Goal: Information Seeking & Learning: Learn about a topic

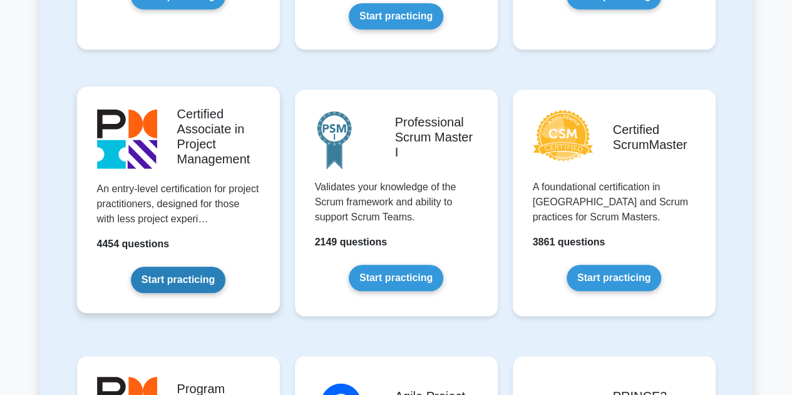
scroll to position [563, 0]
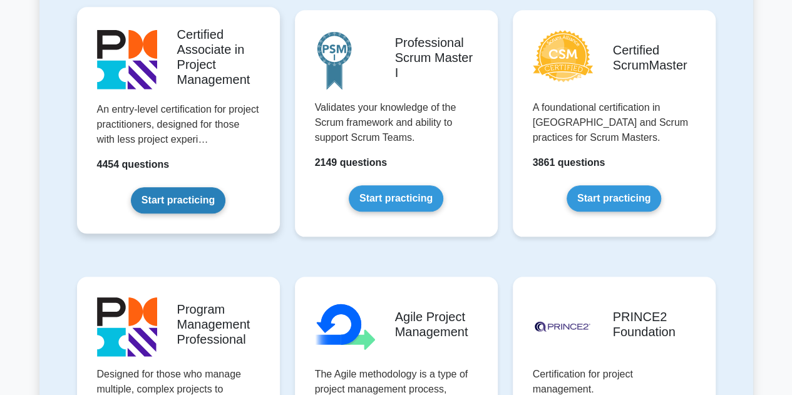
click at [183, 200] on link "Start practicing" at bounding box center [178, 200] width 95 height 26
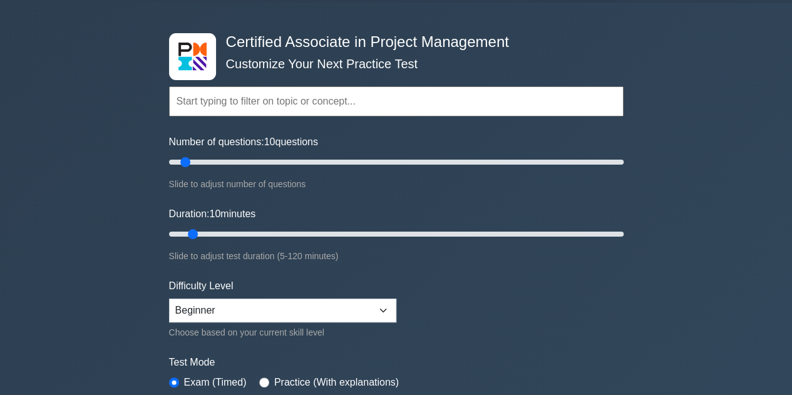
scroll to position [63, 0]
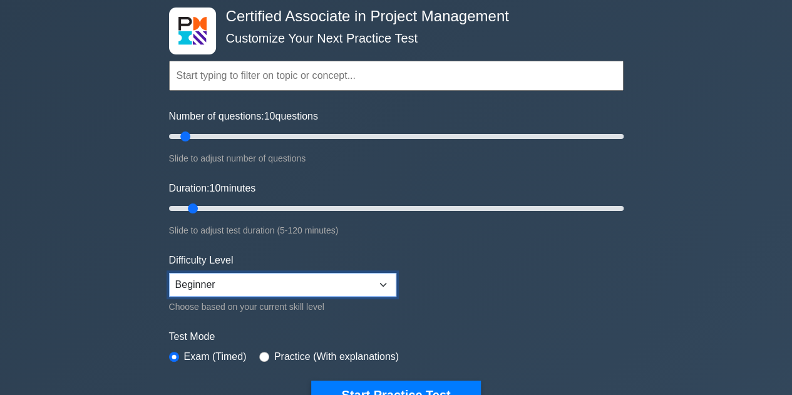
click at [286, 281] on select "Beginner Intermediate Expert" at bounding box center [282, 285] width 227 height 24
select select "intermediate"
click at [169, 273] on select "Beginner Intermediate Expert" at bounding box center [282, 285] width 227 height 24
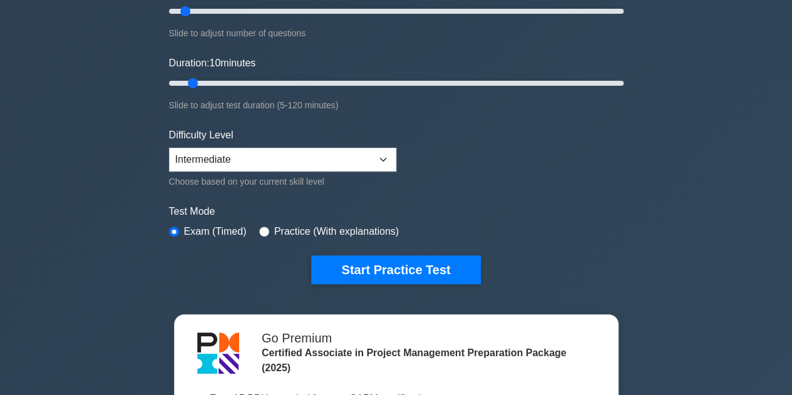
click at [274, 227] on label "Practice (With explanations)" at bounding box center [336, 231] width 125 height 15
click at [259, 227] on input "radio" at bounding box center [264, 232] width 10 height 10
radio input "true"
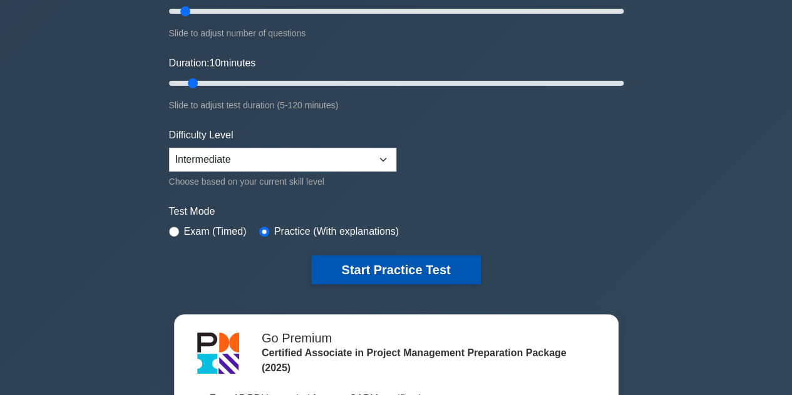
click at [395, 275] on button "Start Practice Test" at bounding box center [395, 269] width 169 height 29
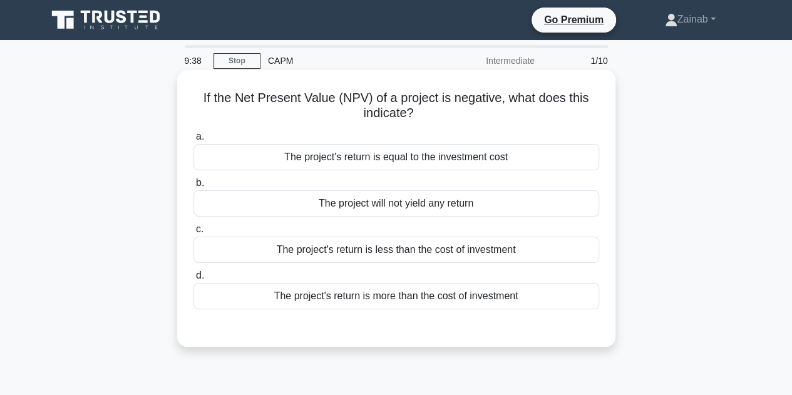
click at [322, 157] on div "The project's return is equal to the investment cost" at bounding box center [396, 157] width 406 height 26
click at [193, 141] on input "a. The project's return is equal to the investment cost" at bounding box center [193, 137] width 0 height 8
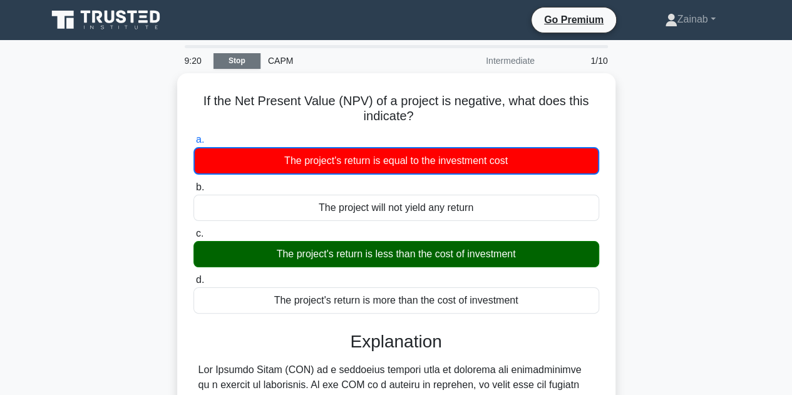
click at [252, 68] on link "Stop" at bounding box center [236, 61] width 47 height 16
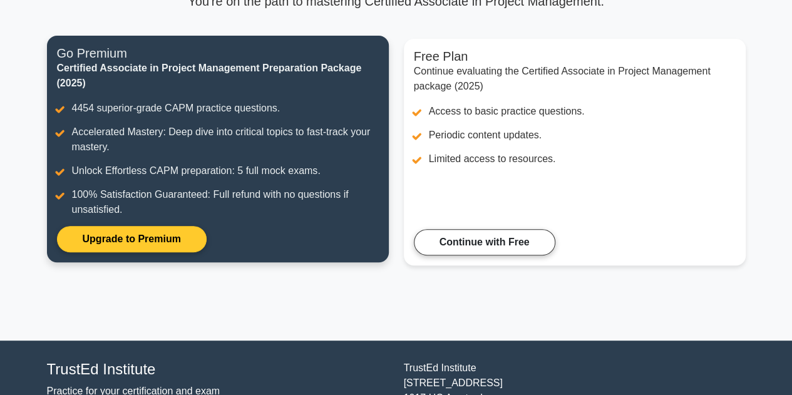
scroll to position [215, 0]
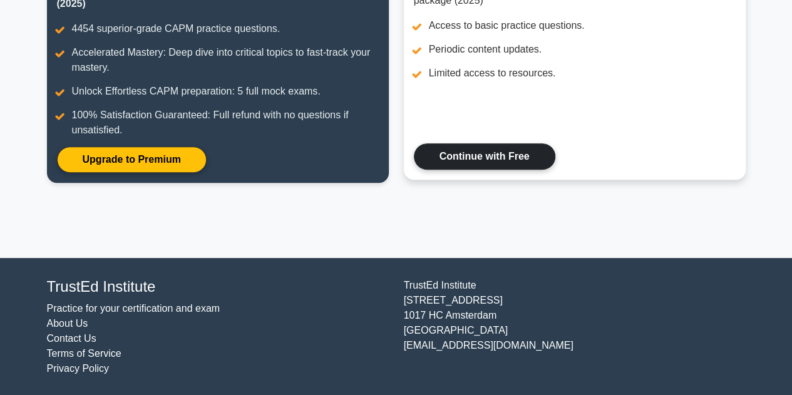
click at [504, 162] on link "Continue with Free" at bounding box center [484, 156] width 141 height 26
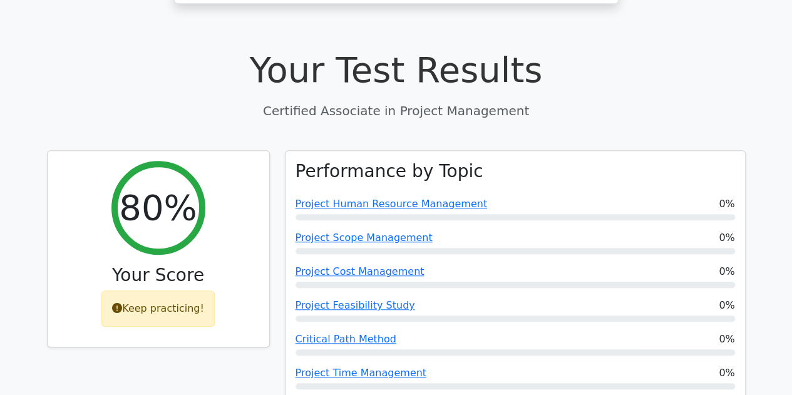
scroll to position [501, 0]
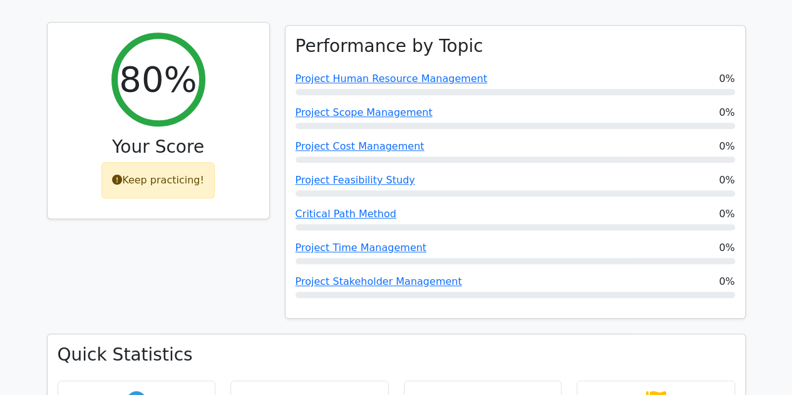
click at [186, 162] on div "Keep practicing!" at bounding box center [157, 180] width 113 height 36
click at [144, 162] on div "Keep practicing!" at bounding box center [157, 180] width 113 height 36
click at [126, 162] on div "Keep practicing!" at bounding box center [157, 180] width 113 height 36
click at [192, 136] on h3 "Your Score" at bounding box center [159, 146] width 202 height 21
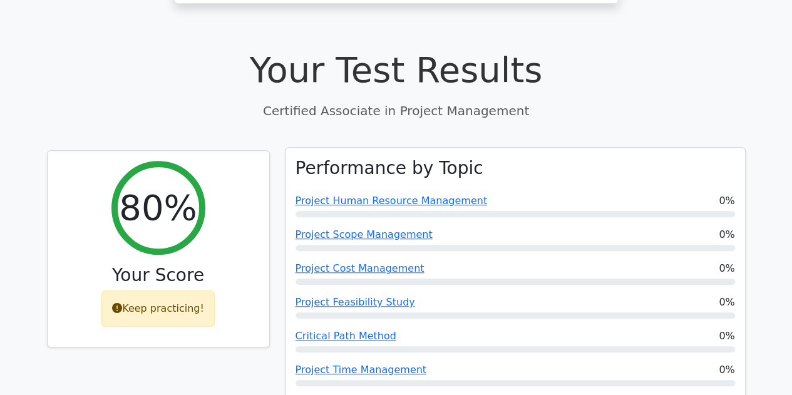
scroll to position [63, 0]
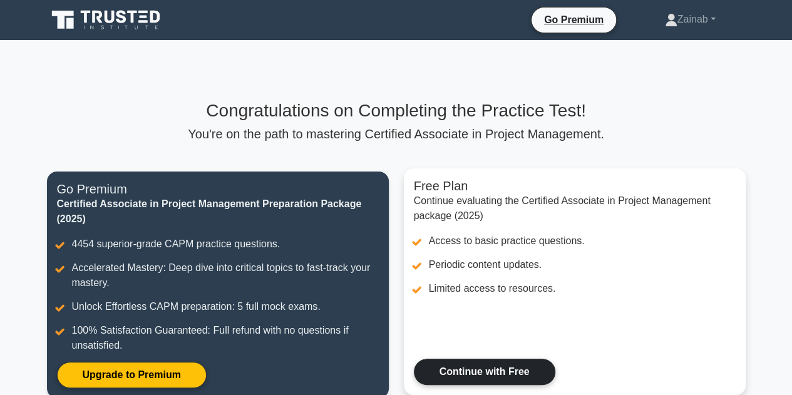
click at [513, 361] on link "Continue with Free" at bounding box center [484, 372] width 141 height 26
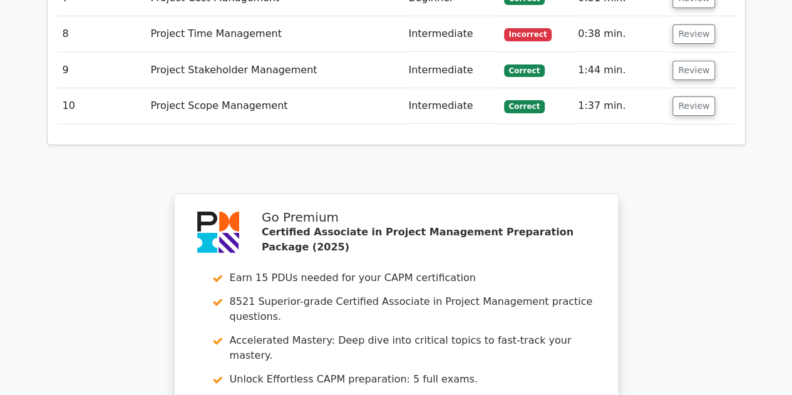
scroll to position [2371, 0]
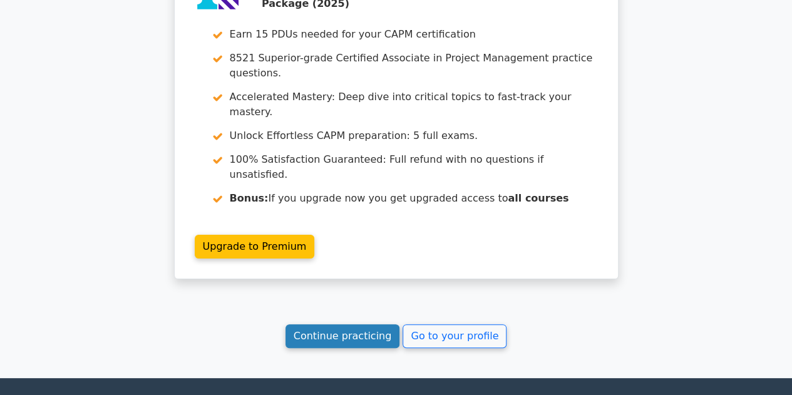
click at [374, 324] on link "Continue practicing" at bounding box center [342, 336] width 115 height 24
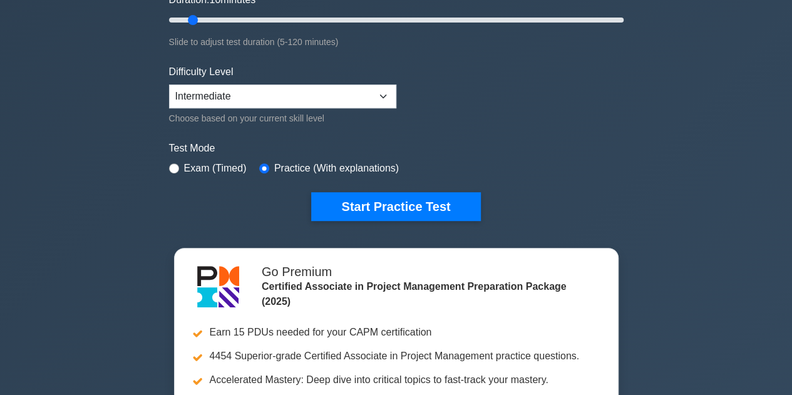
scroll to position [250, 0]
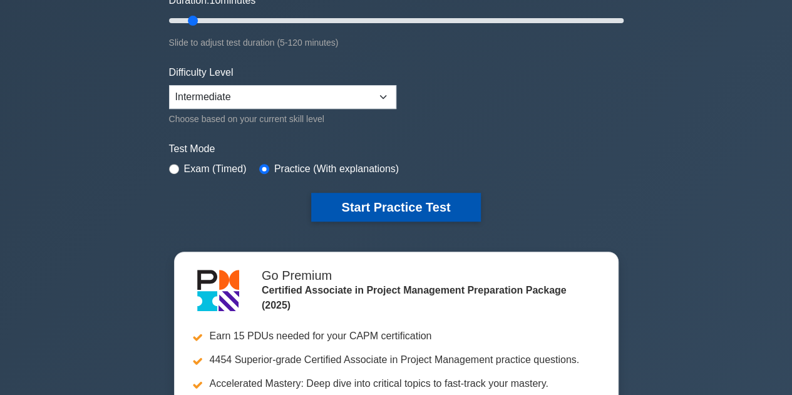
click at [370, 212] on button "Start Practice Test" at bounding box center [395, 207] width 169 height 29
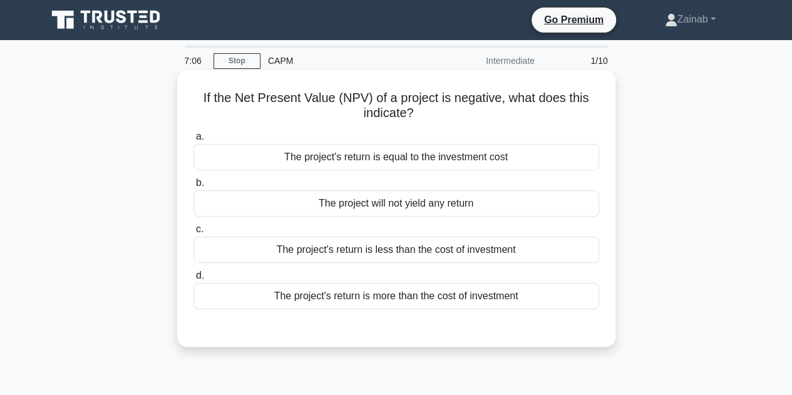
click at [404, 251] on div "The project's return is less than the cost of investment" at bounding box center [396, 250] width 406 height 26
click at [193, 233] on input "c. The project's return is less than the cost of investment" at bounding box center [193, 229] width 0 height 8
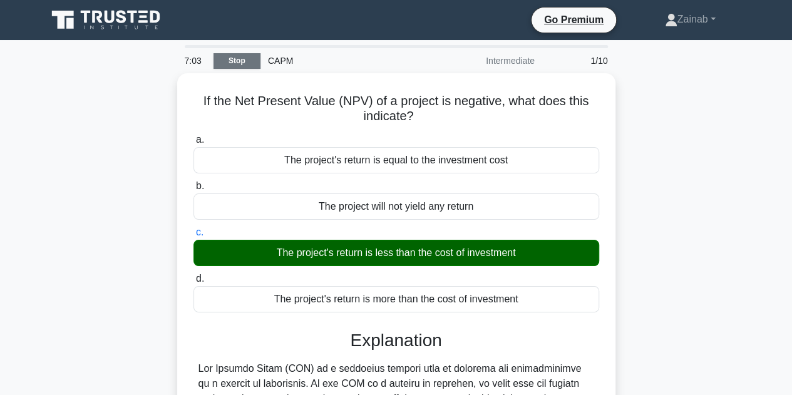
click at [235, 64] on link "Stop" at bounding box center [236, 61] width 47 height 16
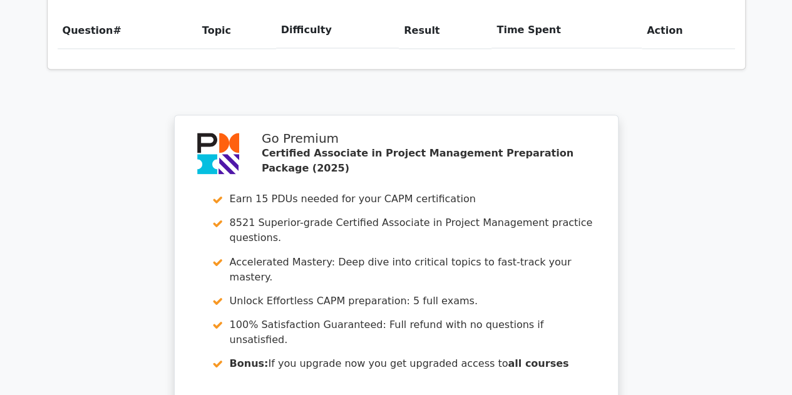
scroll to position [1127, 0]
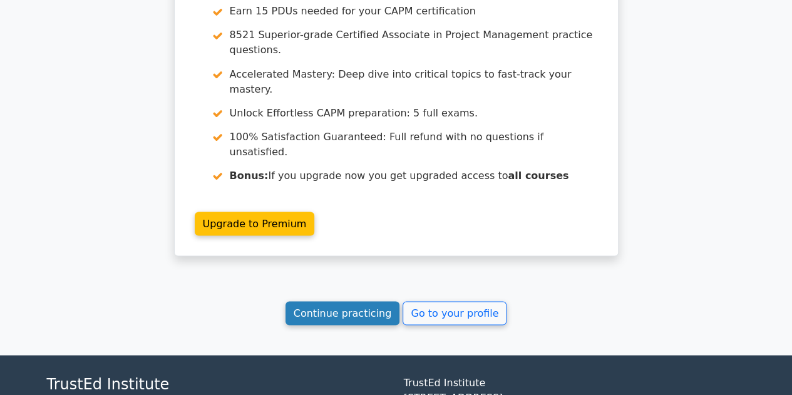
click at [362, 301] on link "Continue practicing" at bounding box center [342, 313] width 115 height 24
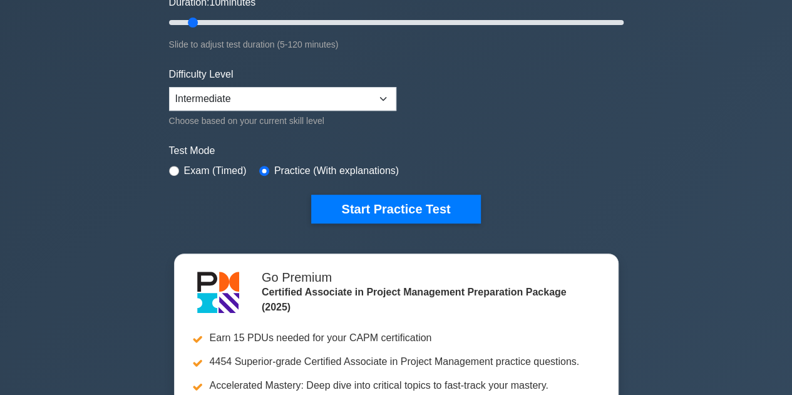
scroll to position [250, 0]
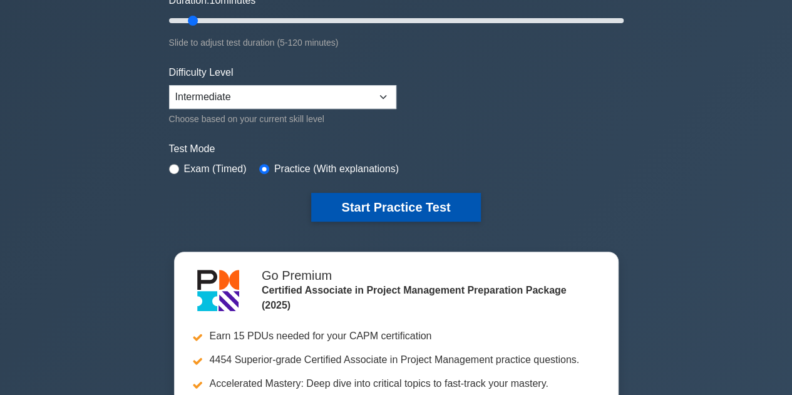
click at [385, 216] on button "Start Practice Test" at bounding box center [395, 207] width 169 height 29
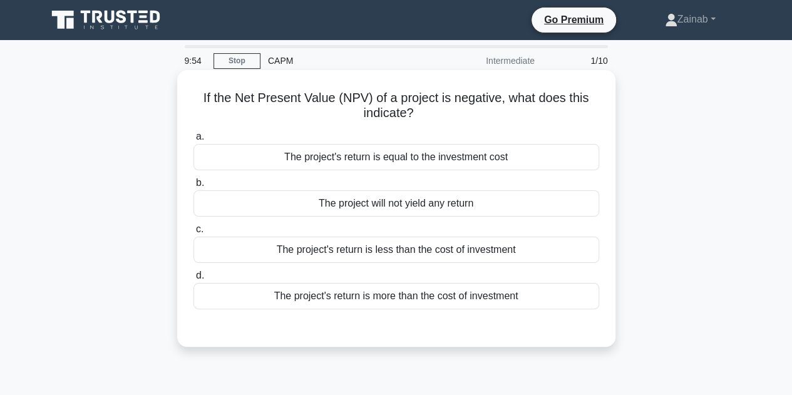
click at [340, 249] on div "The project's return is less than the cost of investment" at bounding box center [396, 250] width 406 height 26
click at [193, 233] on input "c. The project's return is less than the cost of investment" at bounding box center [193, 229] width 0 height 8
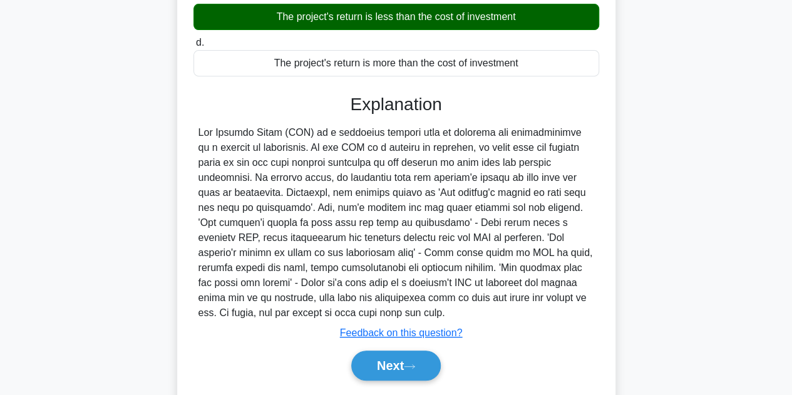
scroll to position [281, 0]
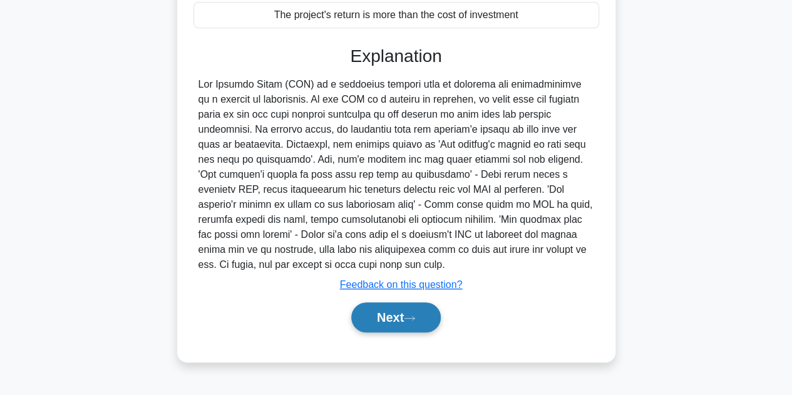
click at [399, 302] on button "Next" at bounding box center [395, 317] width 89 height 30
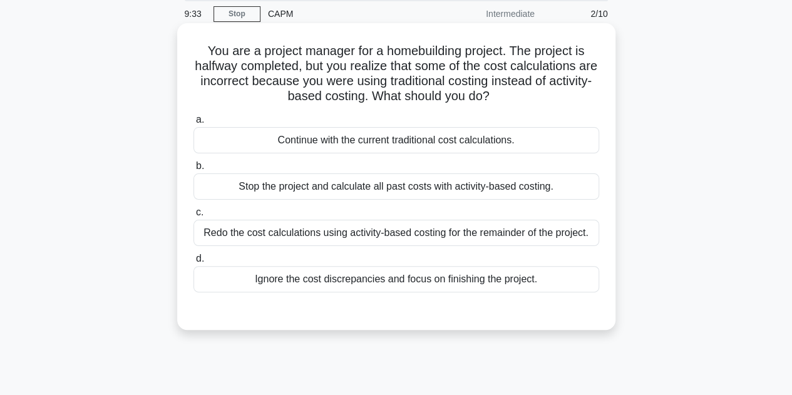
scroll to position [0, 0]
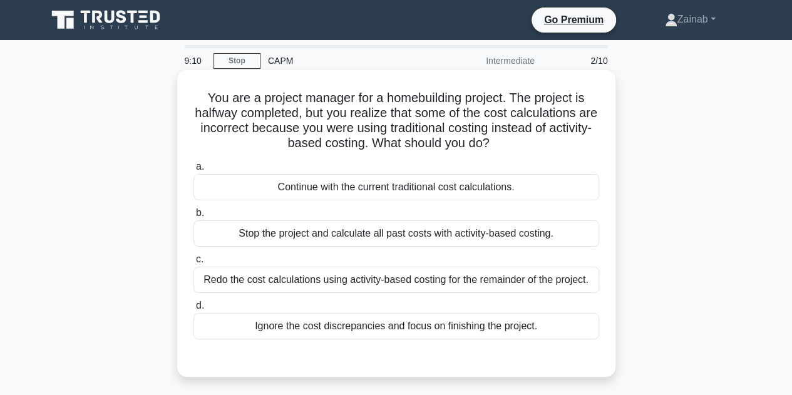
click at [369, 285] on div "Redo the cost calculations using activity-based costing for the remainder of th…" at bounding box center [396, 280] width 406 height 26
click at [193, 263] on input "c. Redo the cost calculations using activity-based costing for the remainder of…" at bounding box center [193, 259] width 0 height 8
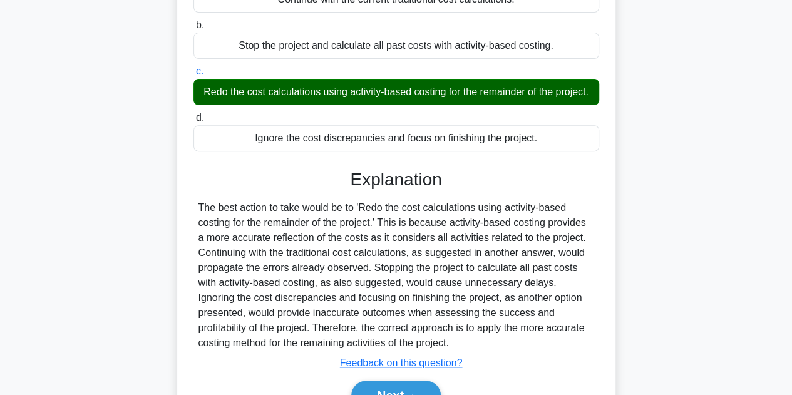
scroll to position [281, 0]
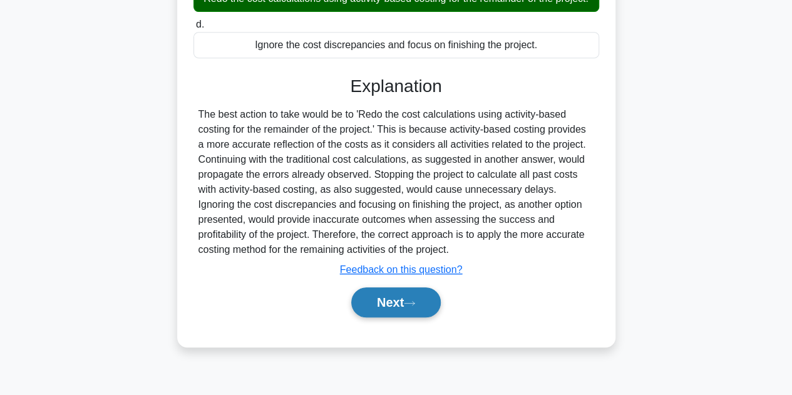
click at [389, 311] on button "Next" at bounding box center [395, 302] width 89 height 30
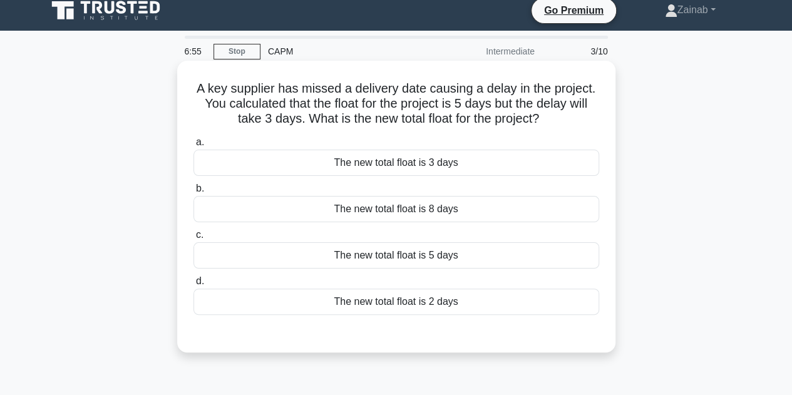
scroll to position [0, 0]
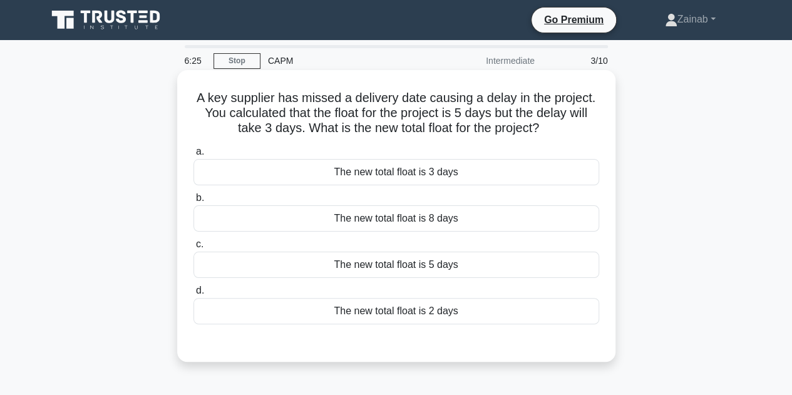
click at [424, 313] on div "The new total float is 2 days" at bounding box center [396, 311] width 406 height 26
click at [193, 295] on input "d. The new total float is 2 days" at bounding box center [193, 291] width 0 height 8
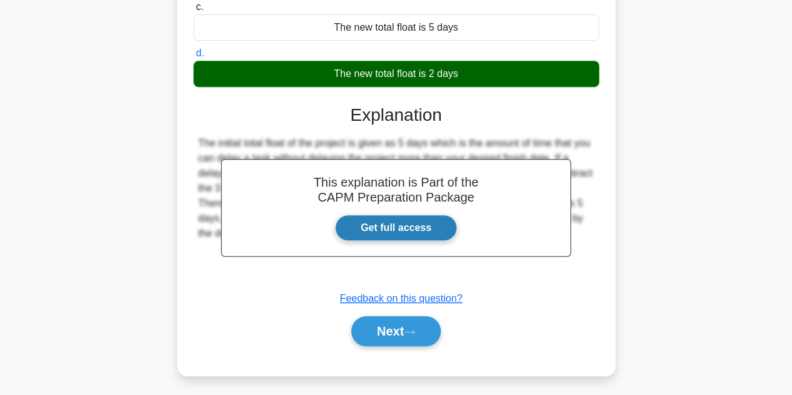
scroll to position [281, 0]
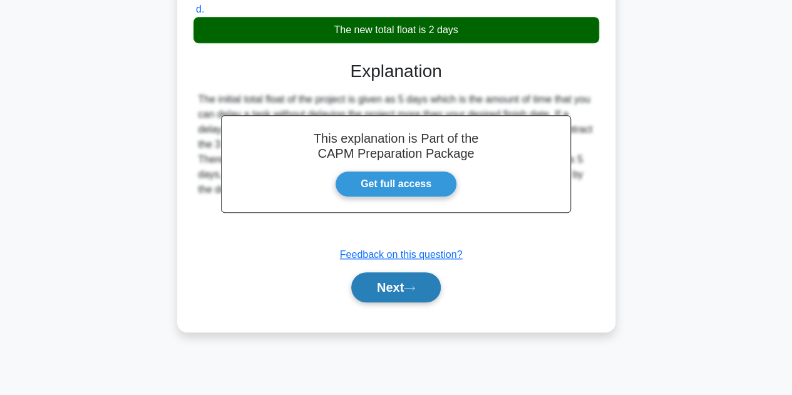
click at [402, 291] on button "Next" at bounding box center [395, 287] width 89 height 30
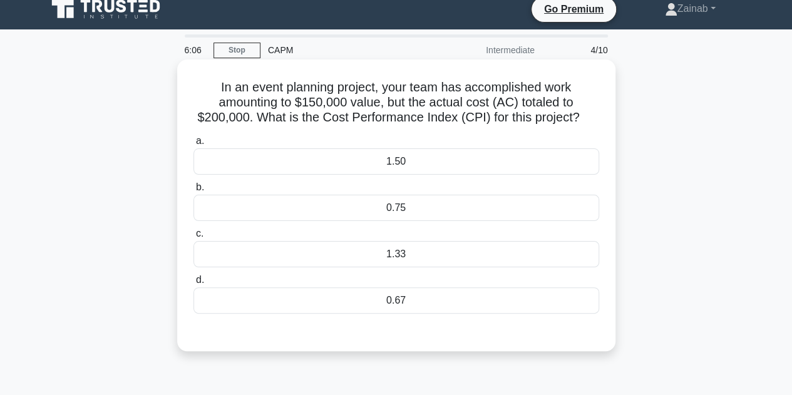
scroll to position [0, 0]
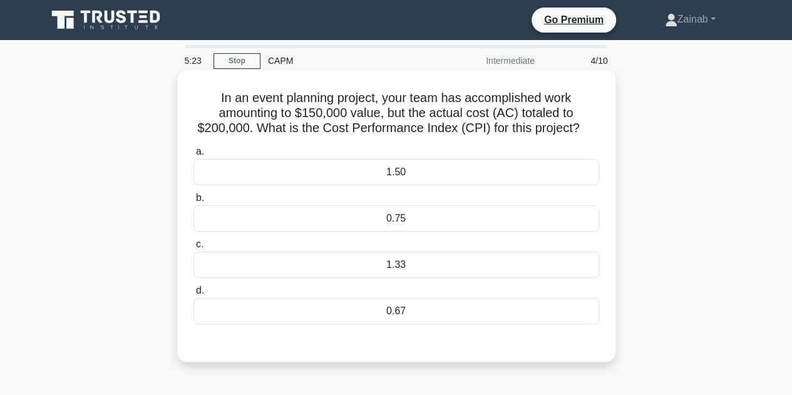
click at [423, 175] on div "1.50" at bounding box center [396, 172] width 406 height 26
click at [193, 156] on input "a. 1.50" at bounding box center [193, 152] width 0 height 8
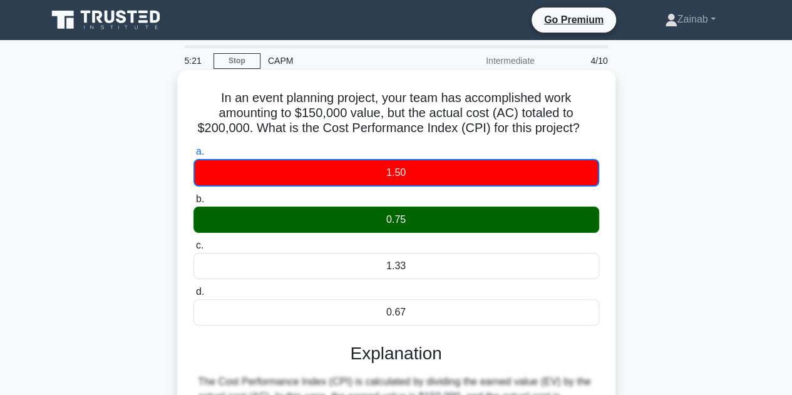
scroll to position [188, 0]
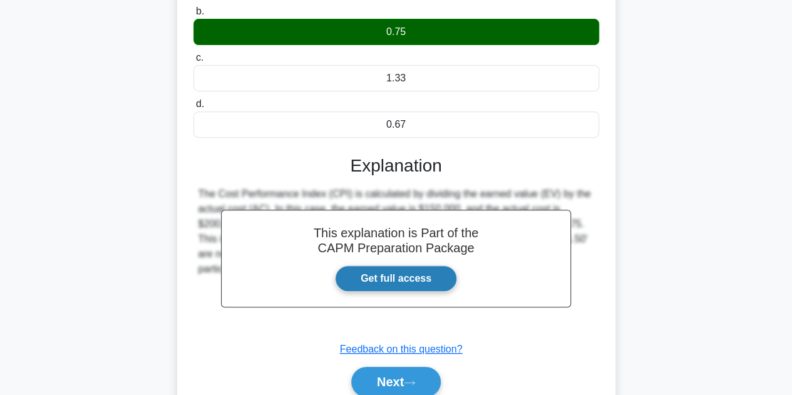
click at [407, 280] on link "Get full access" at bounding box center [396, 278] width 122 height 26
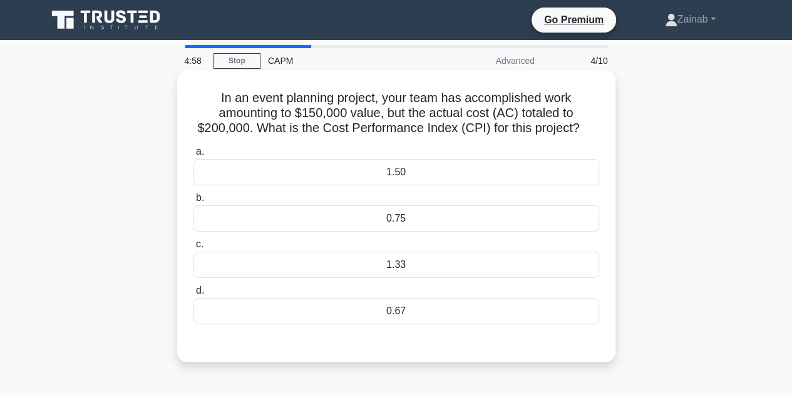
drag, startPoint x: 212, startPoint y: 93, endPoint x: 592, endPoint y: 132, distance: 382.5
click at [592, 132] on h5 "In an event planning project, your team has accomplished work amounting to $150…" at bounding box center [396, 113] width 408 height 46
copy h5 "In an event planning project, your team has accomplished work amounting to $150…"
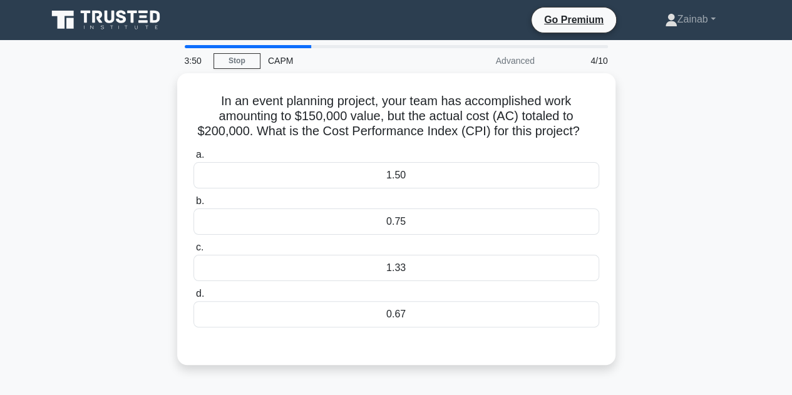
click at [727, 232] on div "In an event planning project, your team has accomplished work amounting to $150…" at bounding box center [395, 226] width 713 height 307
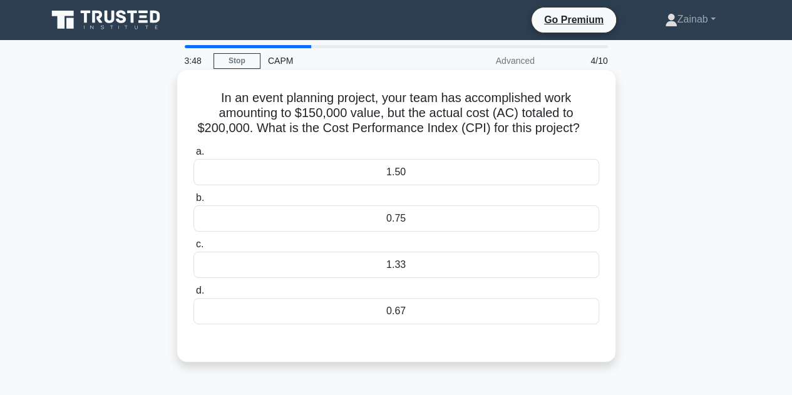
click at [454, 215] on div "0.75" at bounding box center [396, 218] width 406 height 26
click at [193, 202] on input "b. 0.75" at bounding box center [193, 198] width 0 height 8
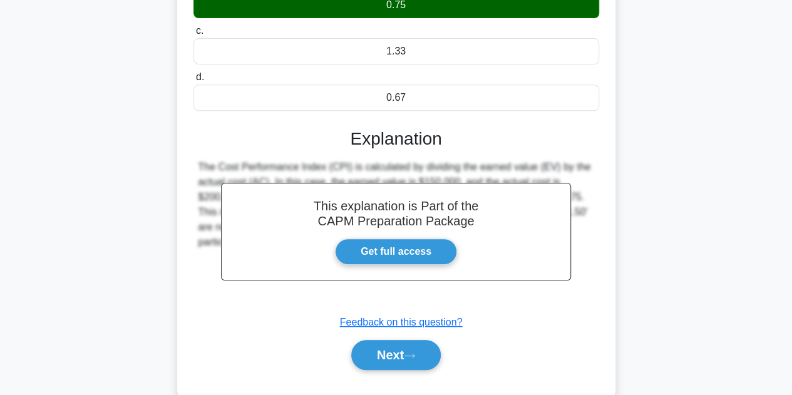
scroll to position [250, 0]
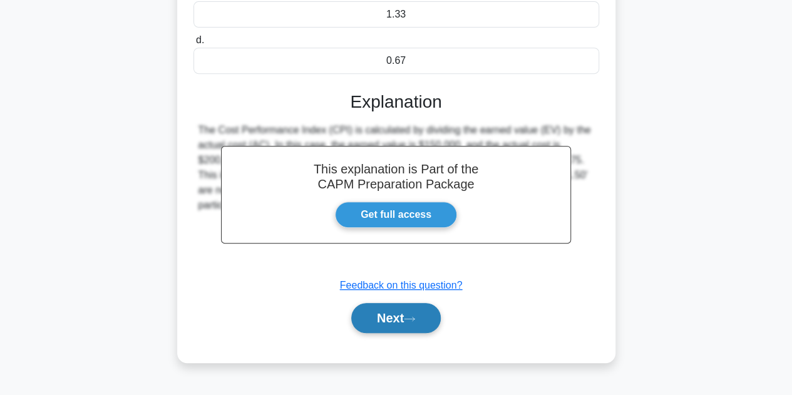
click at [394, 319] on button "Next" at bounding box center [395, 318] width 89 height 30
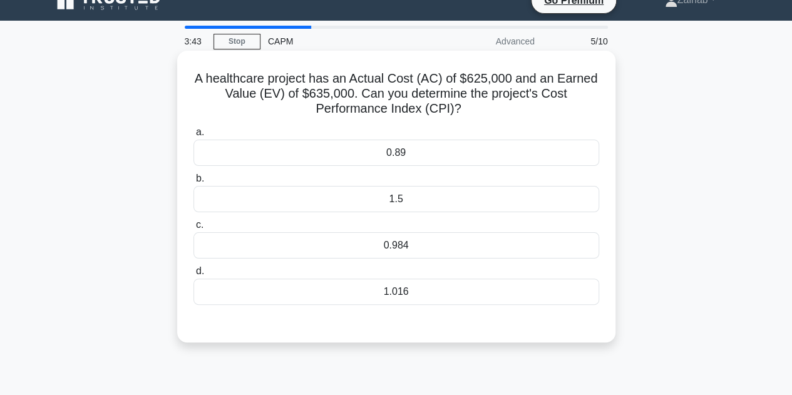
scroll to position [0, 0]
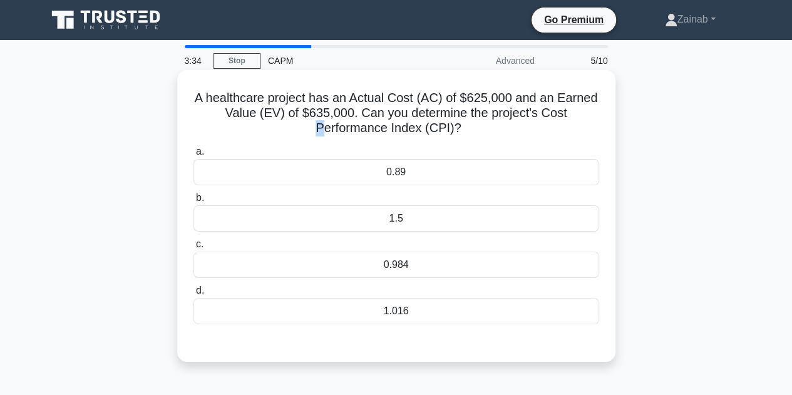
drag, startPoint x: 416, startPoint y: 96, endPoint x: 319, endPoint y: 123, distance: 100.8
click at [319, 123] on h5 "A healthcare project has an Actual Cost (AC) of $625,000 and an Earned Value (E…" at bounding box center [396, 113] width 408 height 46
click at [583, 110] on h5 "A healthcare project has an Actual Cost (AC) of $625,000 and an Earned Value (E…" at bounding box center [396, 113] width 408 height 46
click at [342, 258] on div "0.984" at bounding box center [396, 265] width 406 height 26
click at [193, 248] on input "c. 0.984" at bounding box center [193, 244] width 0 height 8
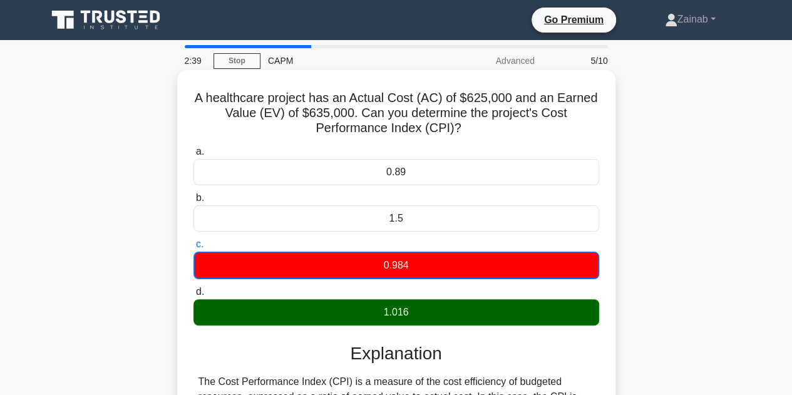
drag, startPoint x: 188, startPoint y: 95, endPoint x: 481, endPoint y: 136, distance: 295.7
click at [481, 136] on div "A healthcare project has an Actual Cost (AC) of $625,000 and an Earned Value (E…" at bounding box center [396, 319] width 428 height 489
copy h5 "A healthcare project has an Actual Cost (AC) of $625,000 and an Earned Value (E…"
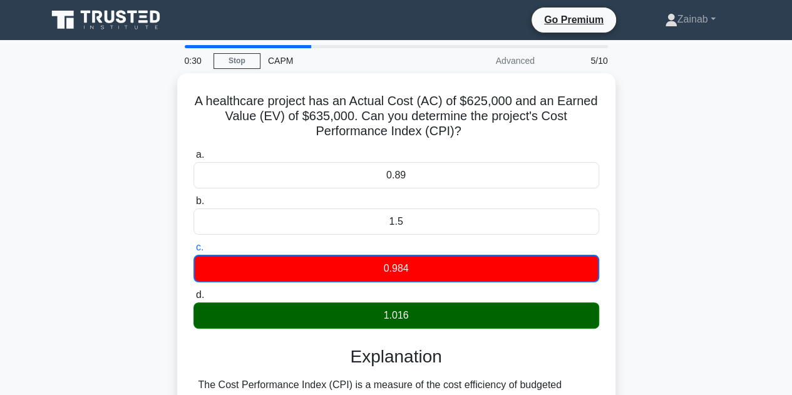
click at [722, 216] on div "A healthcare project has an Actual Cost (AC) of $625,000 and an Earned Value (E…" at bounding box center [395, 330] width 713 height 514
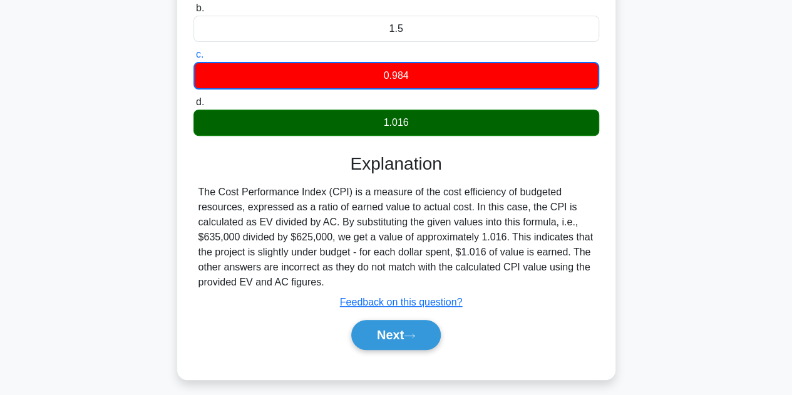
scroll to position [281, 0]
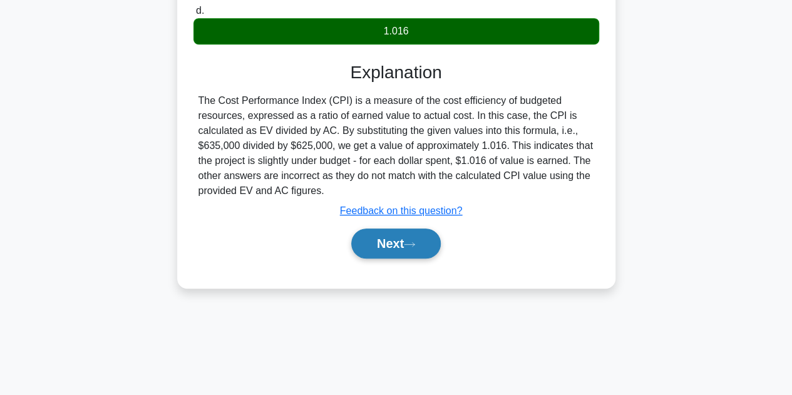
click at [357, 242] on button "Next" at bounding box center [395, 243] width 89 height 30
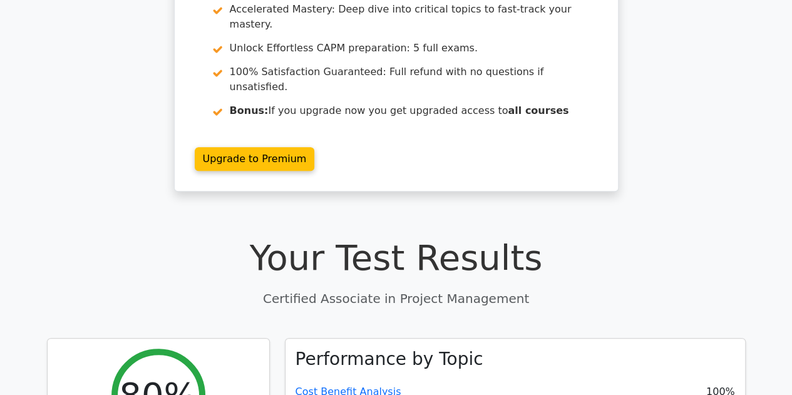
click at [285, 237] on h1 "Your Test Results" at bounding box center [396, 258] width 698 height 42
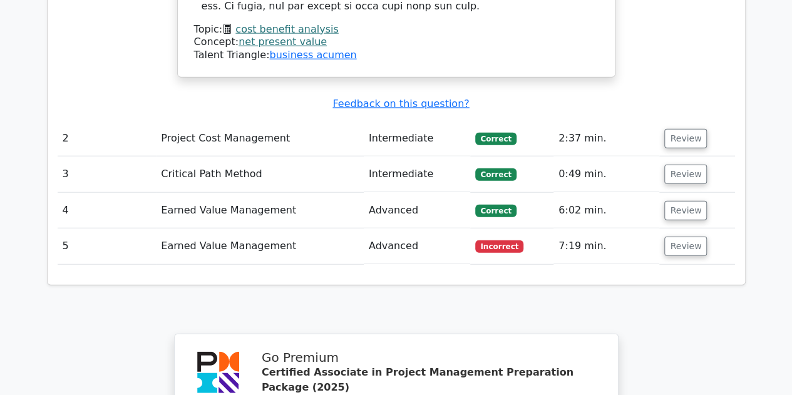
scroll to position [1502, 0]
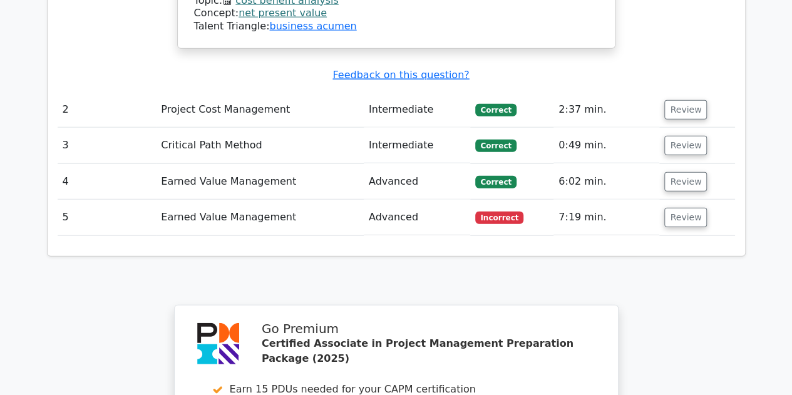
click at [255, 200] on td "Earned Value Management" at bounding box center [260, 218] width 208 height 36
click at [679, 208] on button "Review" at bounding box center [685, 217] width 43 height 19
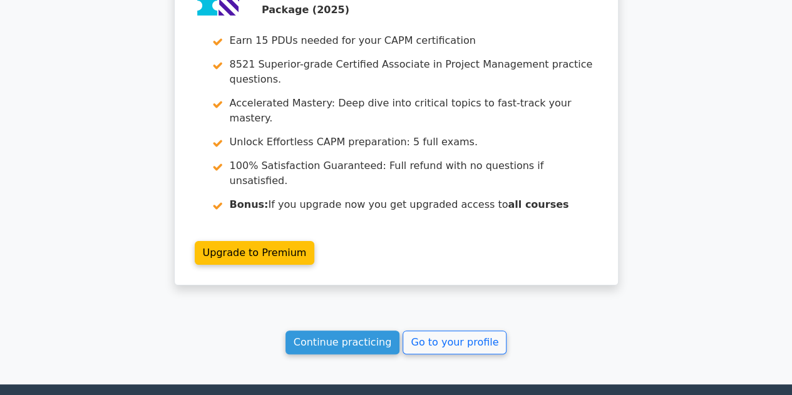
scroll to position [2356, 0]
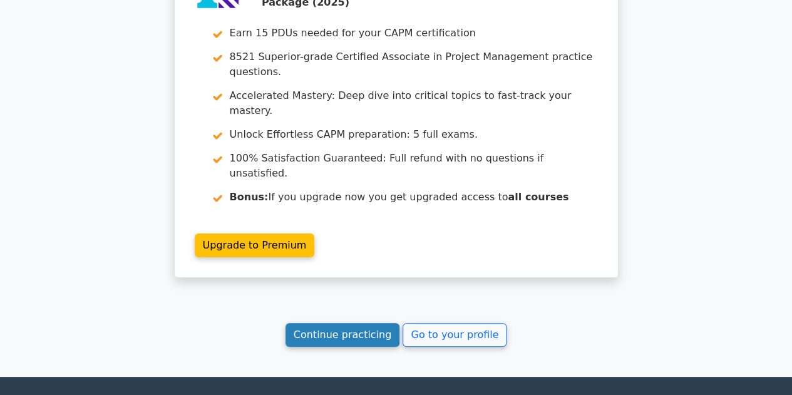
click at [336, 323] on link "Continue practicing" at bounding box center [342, 335] width 115 height 24
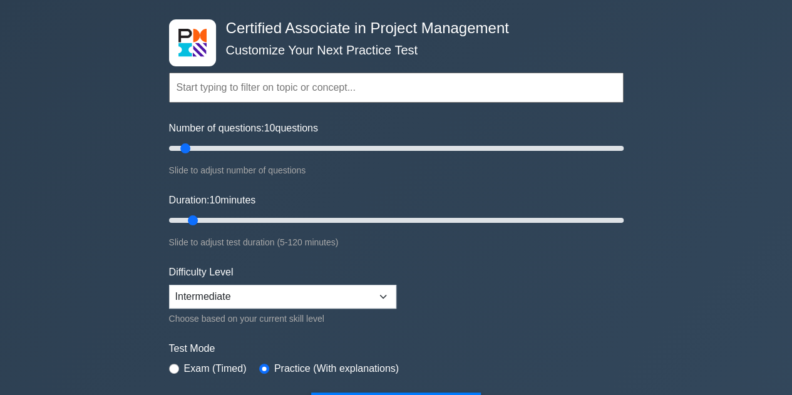
scroll to position [63, 0]
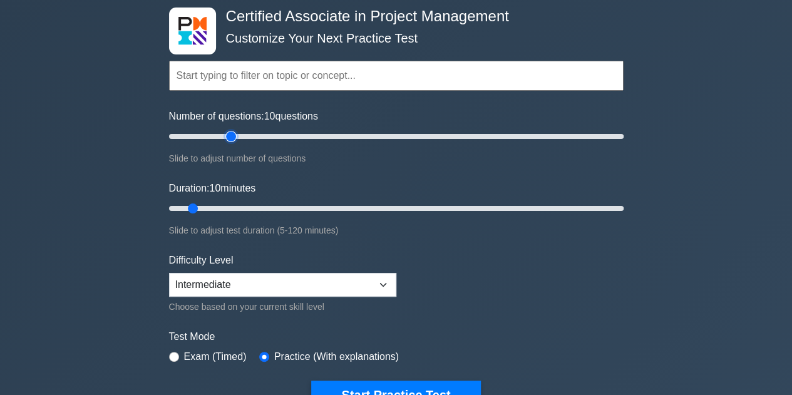
type input "30"
click at [226, 136] on input "Number of questions: 10 questions" at bounding box center [396, 136] width 454 height 15
click at [230, 206] on input "Duration: 20 minutes" at bounding box center [396, 208] width 454 height 15
click at [243, 205] on input "Duration: 25 minutes" at bounding box center [396, 208] width 454 height 15
type input "30"
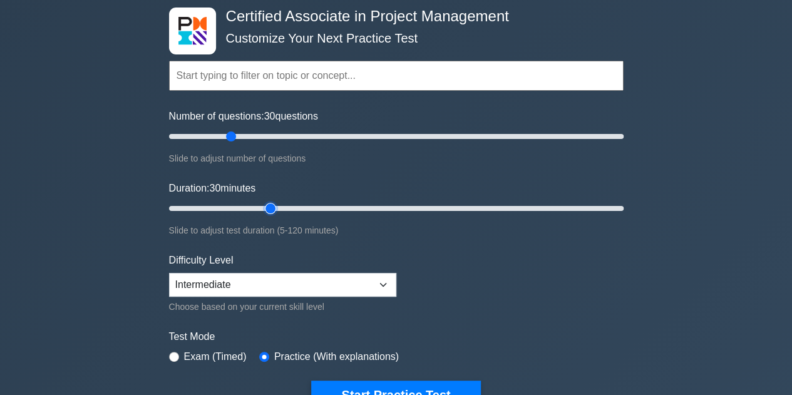
click at [262, 208] on input "Duration: 30 minutes" at bounding box center [396, 208] width 454 height 15
click at [315, 285] on select "Beginner Intermediate Expert" at bounding box center [282, 285] width 227 height 24
select select "expert"
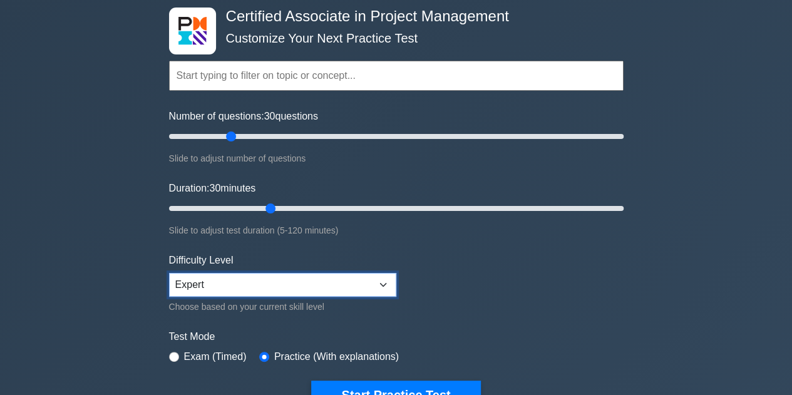
click at [169, 273] on select "Beginner Intermediate Expert" at bounding box center [282, 285] width 227 height 24
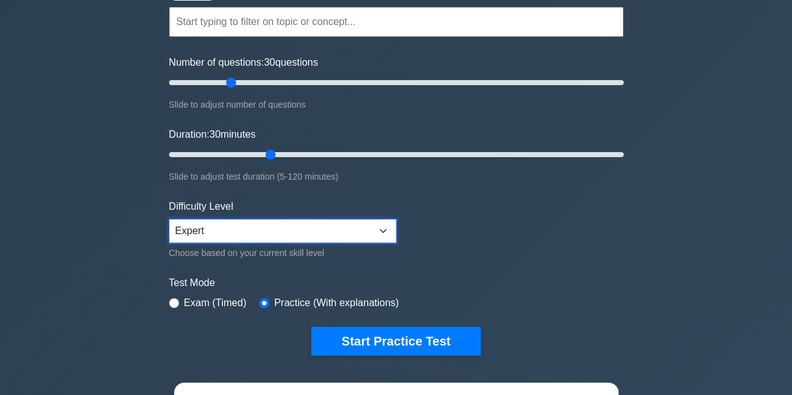
scroll to position [188, 0]
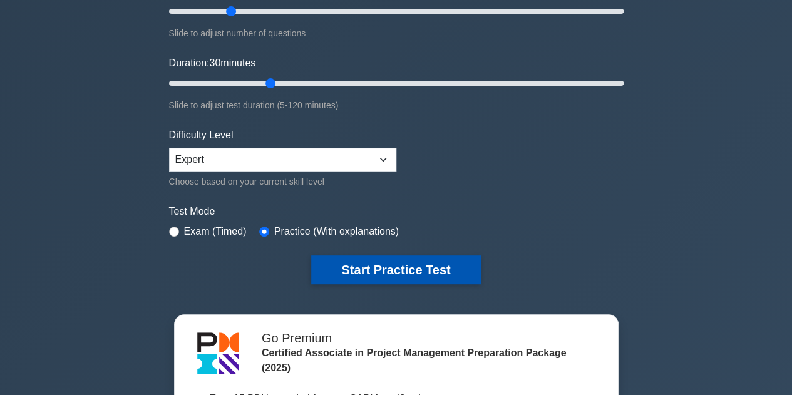
click at [407, 273] on button "Start Practice Test" at bounding box center [395, 269] width 169 height 29
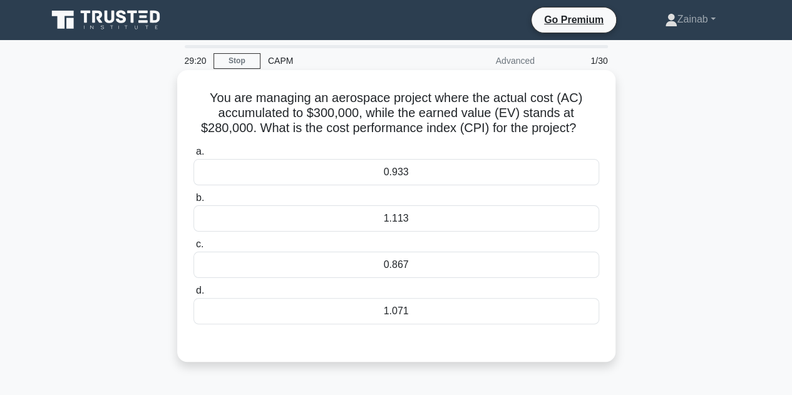
click at [382, 303] on div "1.071" at bounding box center [396, 311] width 406 height 26
click at [193, 295] on input "d. 1.071" at bounding box center [193, 291] width 0 height 8
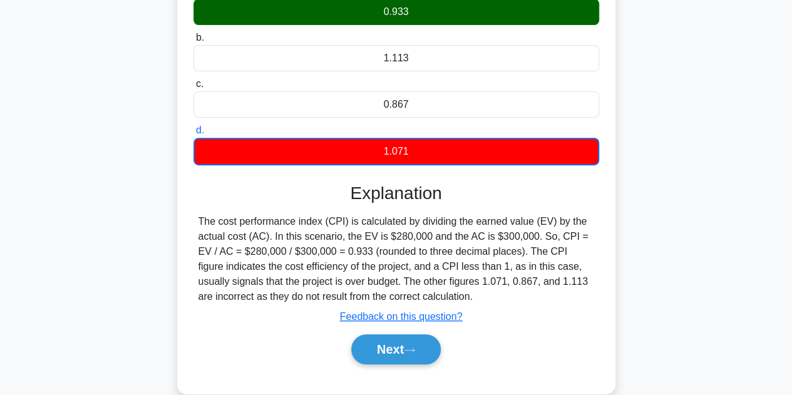
scroll to position [250, 0]
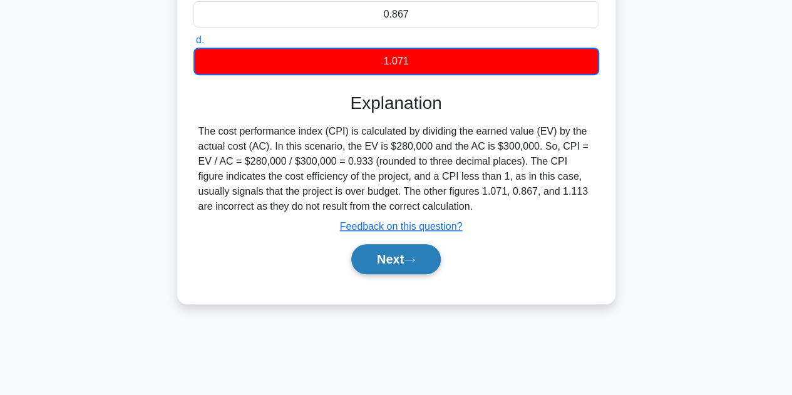
click at [402, 250] on button "Next" at bounding box center [395, 259] width 89 height 30
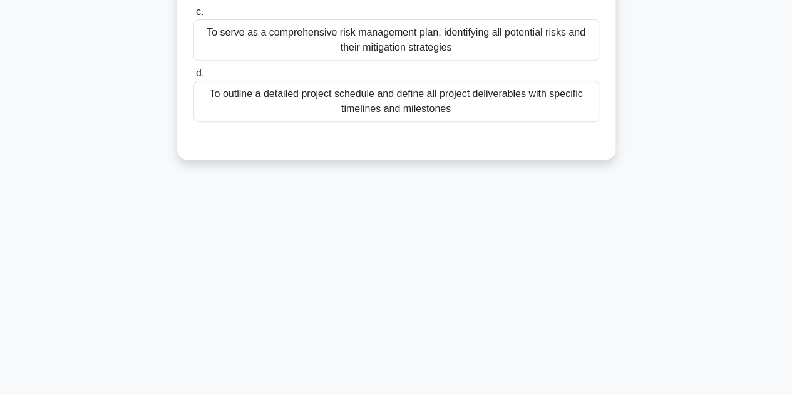
scroll to position [0, 0]
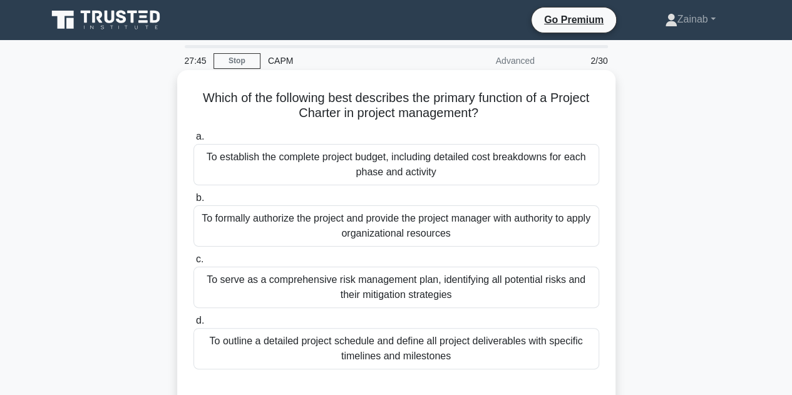
drag, startPoint x: 194, startPoint y: 96, endPoint x: 533, endPoint y: 120, distance: 339.4
click at [533, 120] on h5 "Which of the following best describes the primary function of a Project Charter…" at bounding box center [396, 105] width 408 height 31
copy h5 "Which of the following best describes the primary function of a Project Charter…"
click at [368, 248] on div "a. To establish the complete project budget, including detailed cost breakdowns…" at bounding box center [396, 248] width 421 height 245
click at [391, 223] on div "To formally authorize the project and provide the project manager with authorit…" at bounding box center [396, 225] width 406 height 41
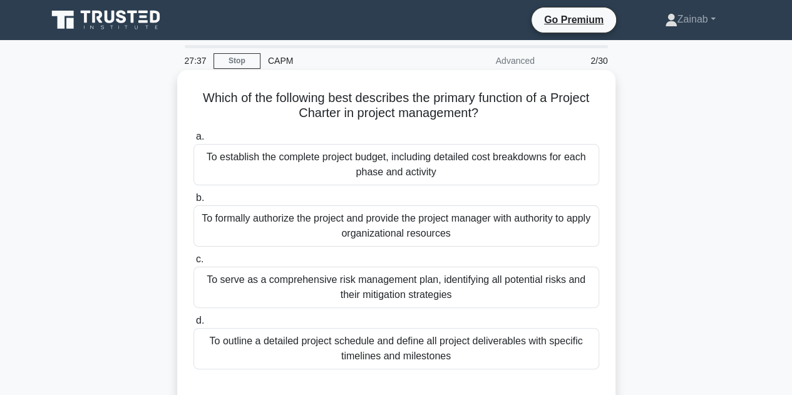
click at [193, 202] on input "b. To formally authorize the project and provide the project manager with autho…" at bounding box center [193, 198] width 0 height 8
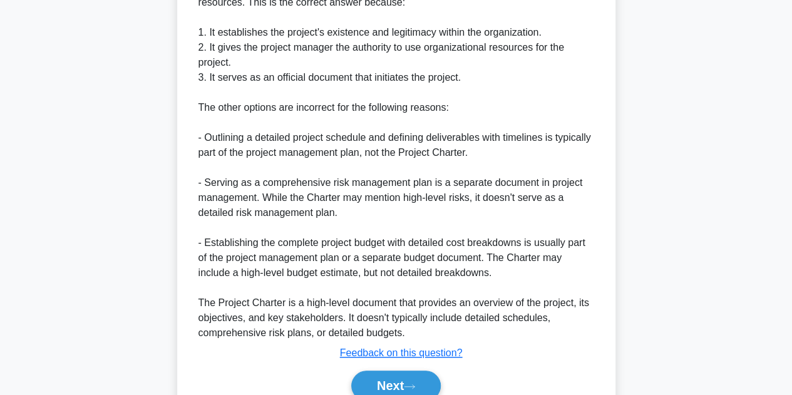
scroll to position [510, 0]
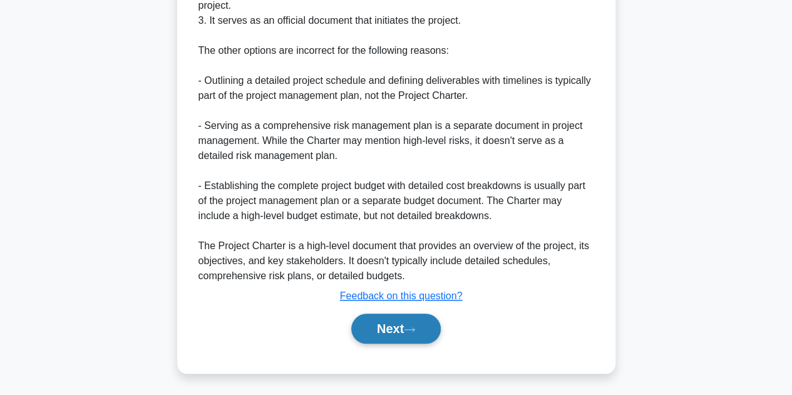
click at [383, 325] on button "Next" at bounding box center [395, 329] width 89 height 30
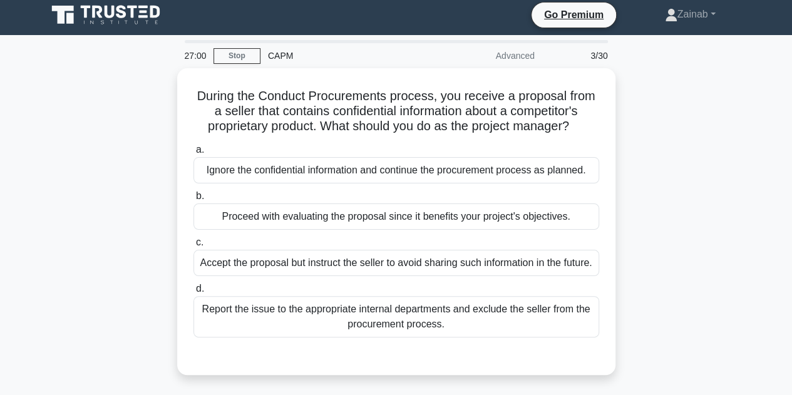
scroll to position [0, 0]
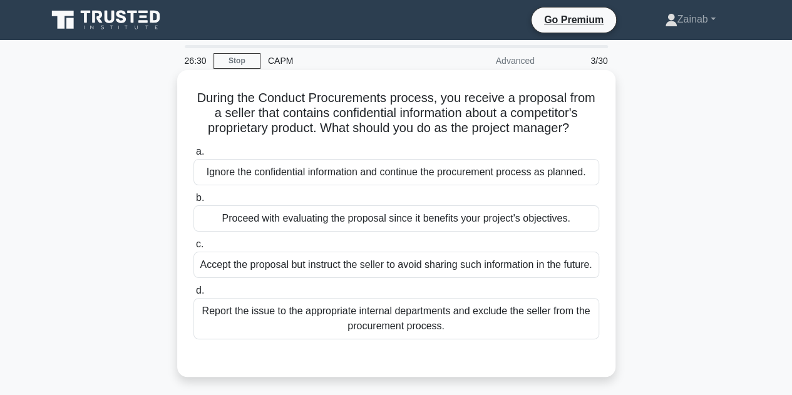
click at [324, 334] on div "Report the issue to the appropriate internal departments and exclude the seller…" at bounding box center [396, 318] width 406 height 41
click at [193, 295] on input "d. Report the issue to the appropriate internal departments and exclude the sel…" at bounding box center [193, 291] width 0 height 8
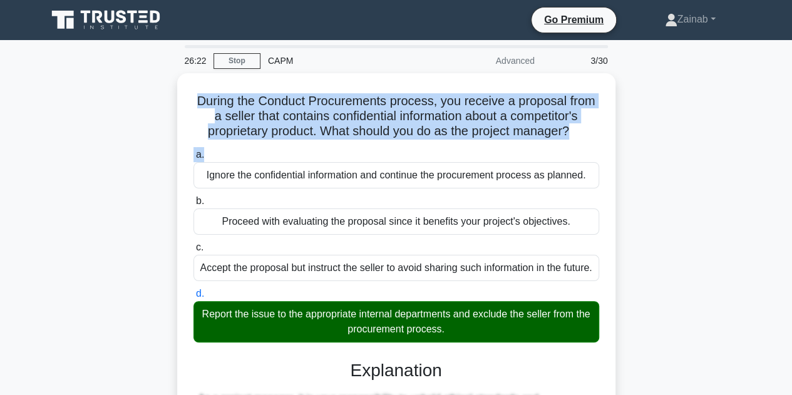
drag, startPoint x: 194, startPoint y: 96, endPoint x: 615, endPoint y: 146, distance: 423.5
click at [615, 146] on div "During the Conduct Procurements process, you receive a proposal from a seller t…" at bounding box center [395, 367] width 713 height 588
copy div "During the Conduct Procurements process, you receive a proposal from a seller t…"
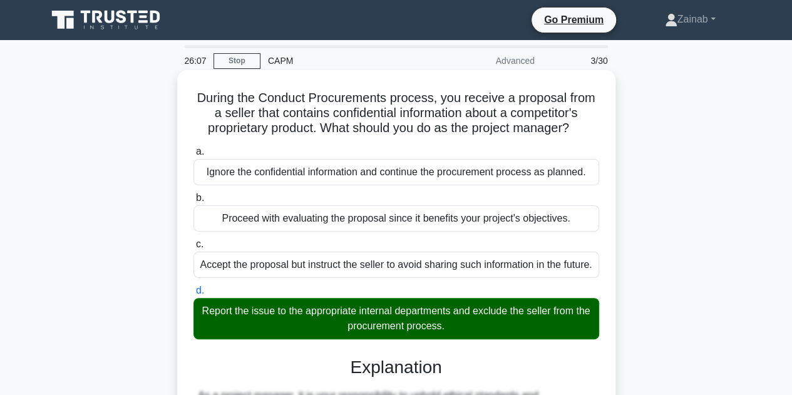
click at [198, 322] on div "Report the issue to the appropriate internal departments and exclude the seller…" at bounding box center [396, 318] width 406 height 41
click at [193, 295] on input "d. Report the issue to the appropriate internal departments and exclude the sel…" at bounding box center [193, 291] width 0 height 8
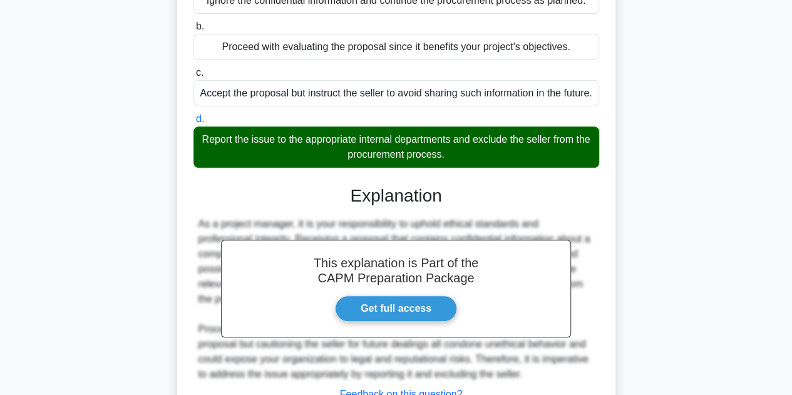
scroll to position [160, 0]
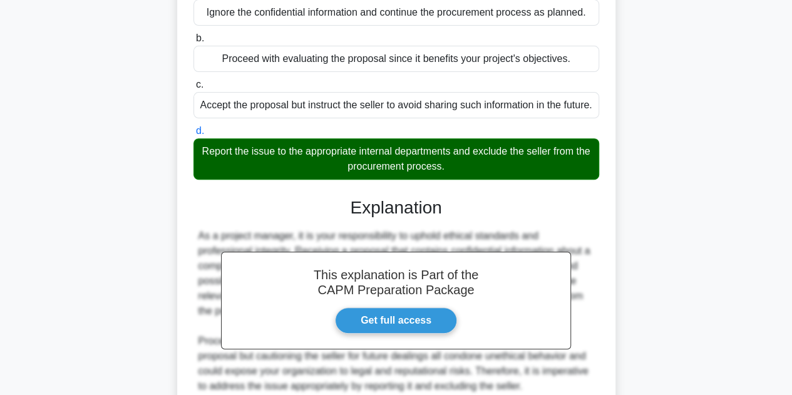
drag, startPoint x: 204, startPoint y: 166, endPoint x: 452, endPoint y: 183, distance: 248.4
click at [452, 180] on div "Report the issue to the appropriate internal departments and exclude the seller…" at bounding box center [396, 158] width 406 height 41
copy div "Report the issue to the appropriate internal departments and exclude the seller…"
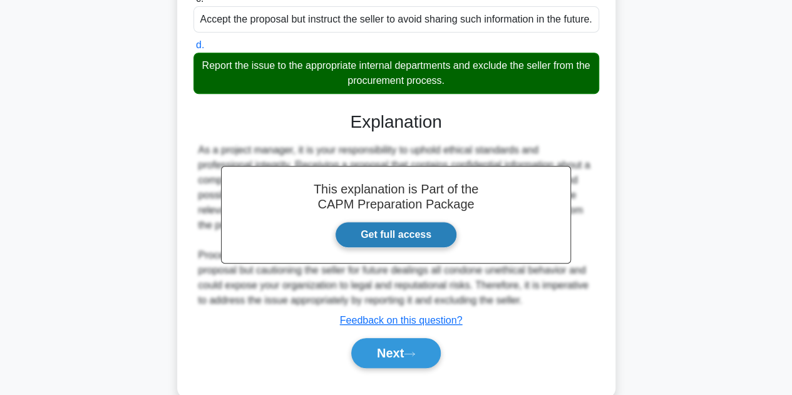
scroll to position [285, 0]
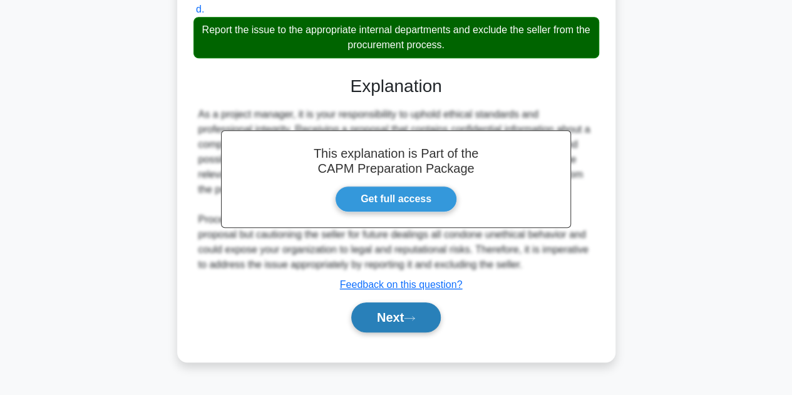
click at [407, 332] on button "Next" at bounding box center [395, 317] width 89 height 30
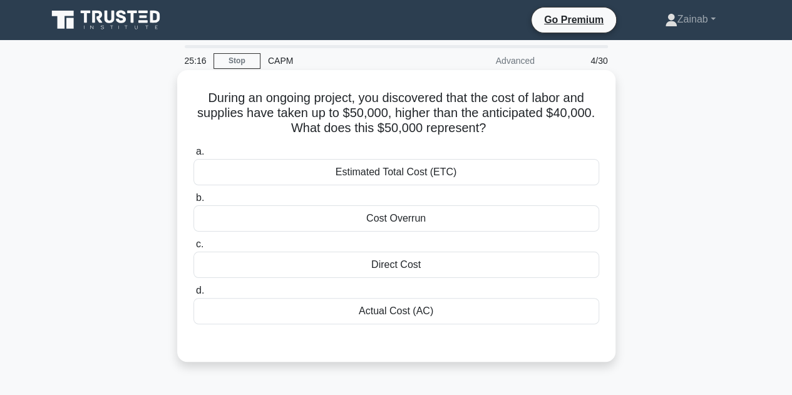
scroll to position [0, 0]
click at [435, 317] on div "Actual Cost (AC)" at bounding box center [396, 311] width 406 height 26
click at [193, 295] on input "d. Actual Cost (AC)" at bounding box center [193, 291] width 0 height 8
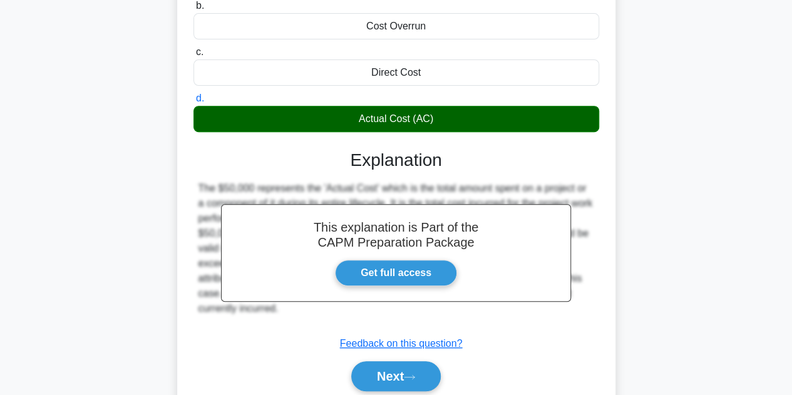
scroll to position [250, 0]
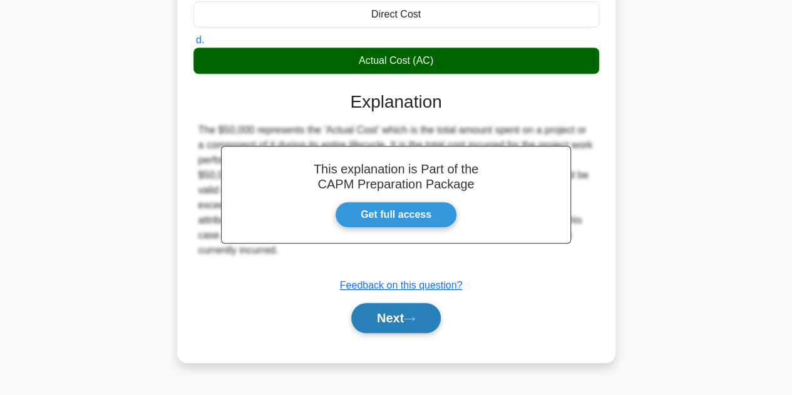
click at [409, 322] on button "Next" at bounding box center [395, 318] width 89 height 30
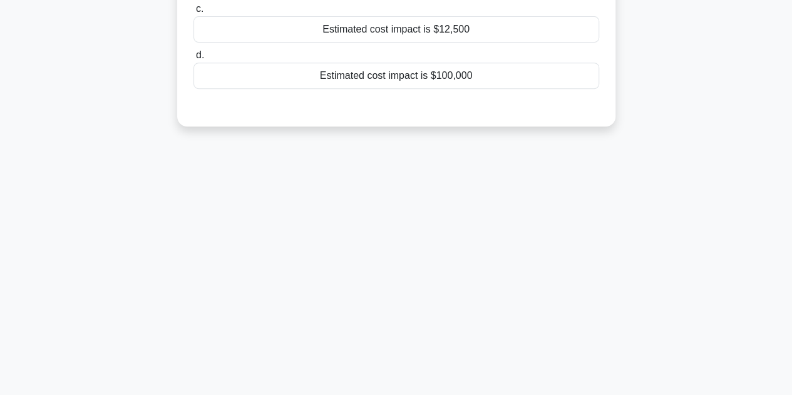
scroll to position [0, 0]
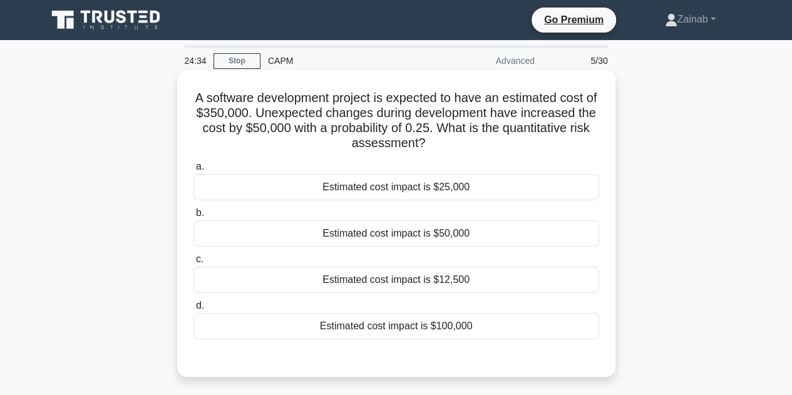
click at [349, 222] on div "Estimated cost impact is $50,000" at bounding box center [396, 233] width 406 height 26
click at [193, 217] on input "b. Estimated cost impact is $50,000" at bounding box center [193, 213] width 0 height 8
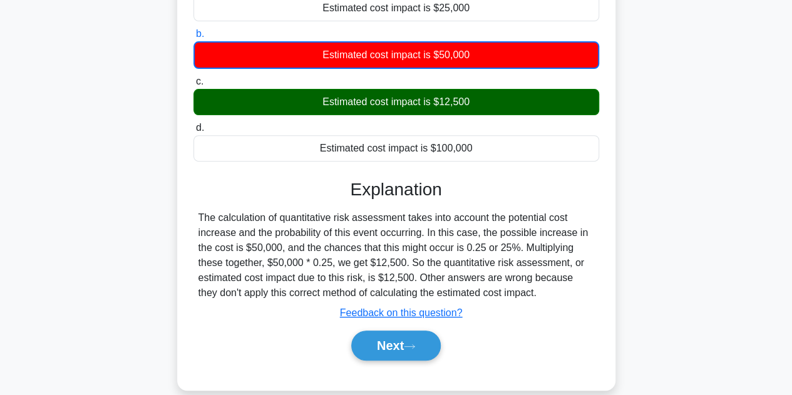
scroll to position [250, 0]
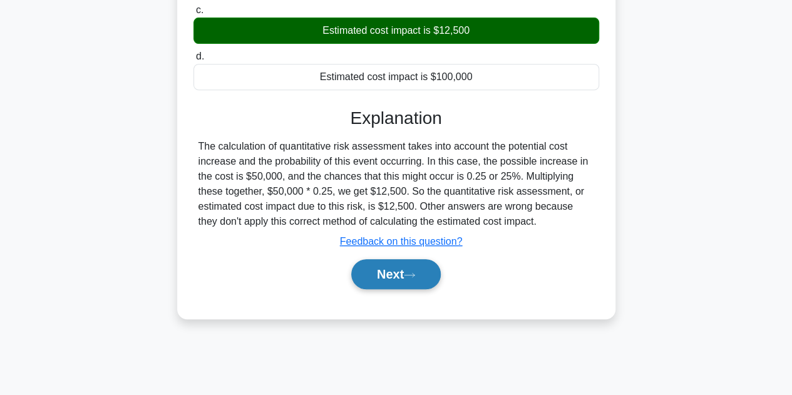
click at [412, 273] on icon at bounding box center [409, 275] width 11 height 7
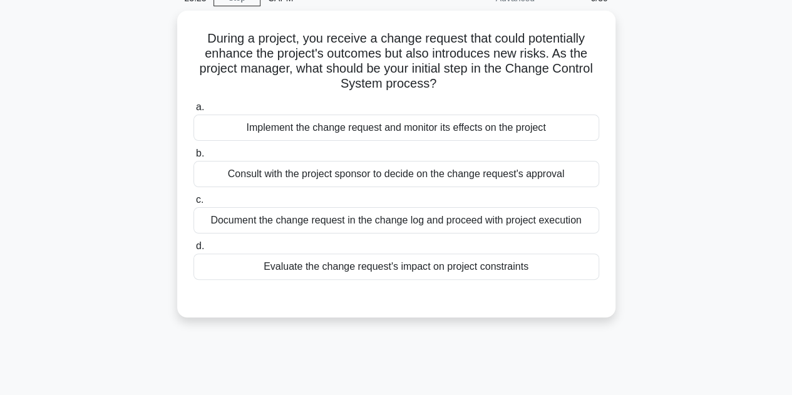
scroll to position [0, 0]
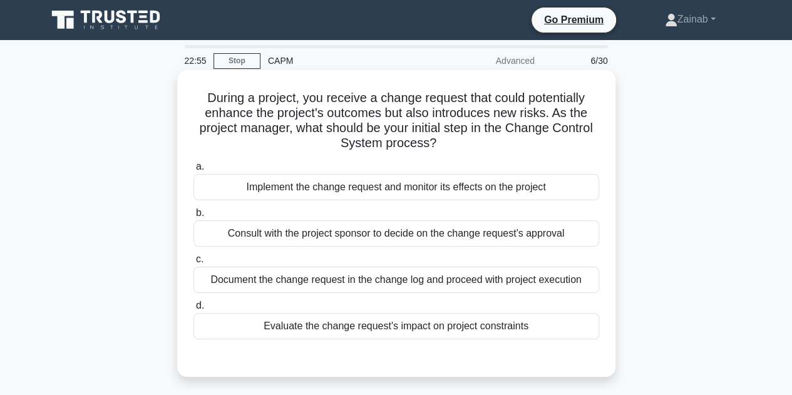
click at [416, 326] on div "Evaluate the change request's impact on project constraints" at bounding box center [396, 326] width 406 height 26
click at [193, 310] on input "d. Evaluate the change request's impact on project constraints" at bounding box center [193, 306] width 0 height 8
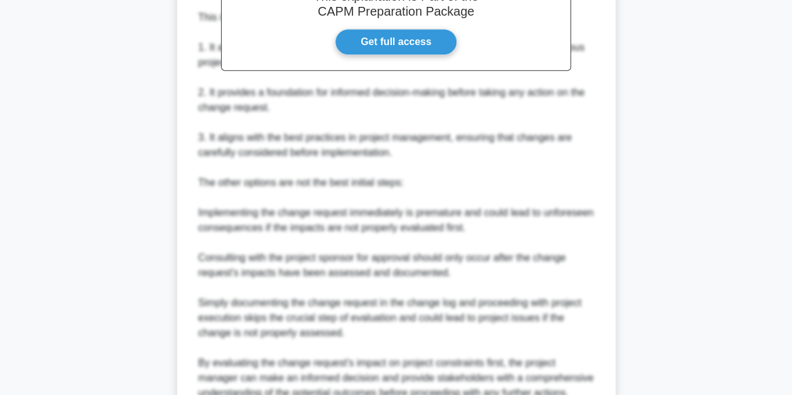
scroll to position [555, 0]
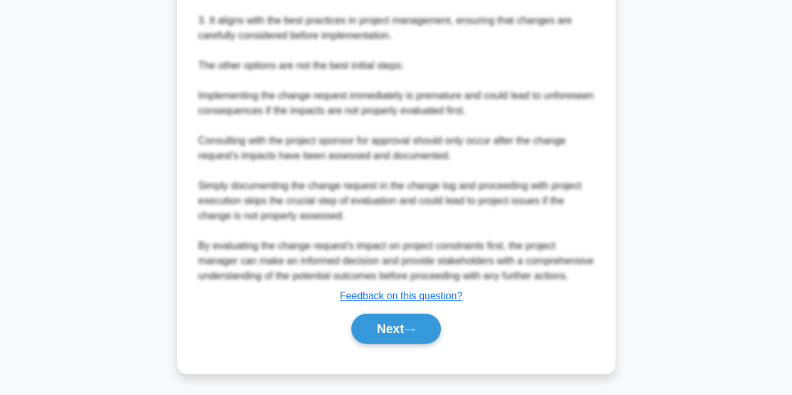
click at [399, 323] on button "Next" at bounding box center [395, 329] width 89 height 30
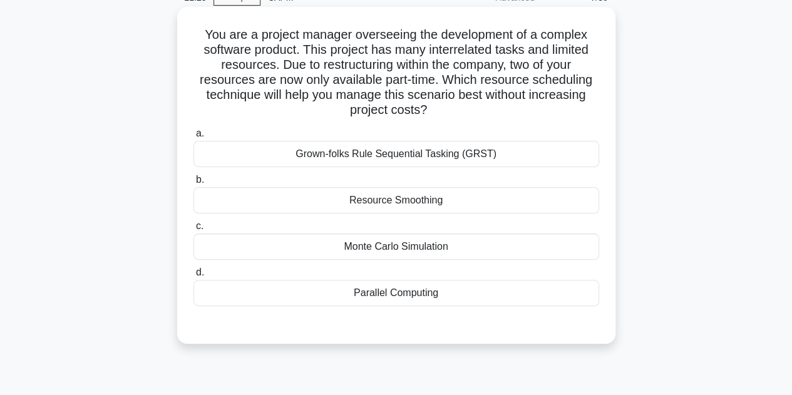
scroll to position [125, 0]
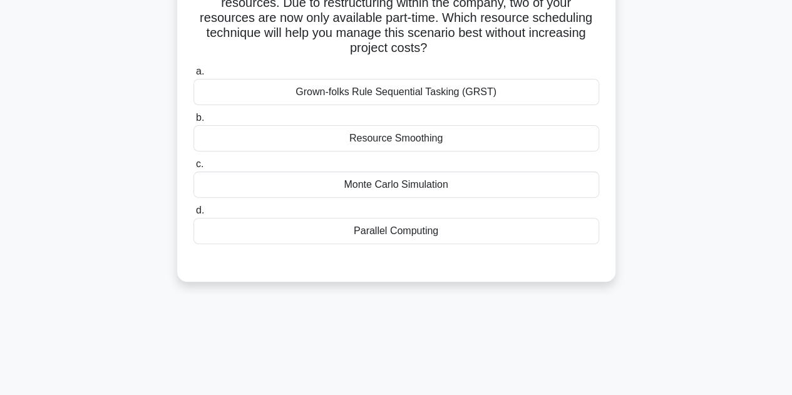
click at [452, 188] on div "Monte Carlo Simulation" at bounding box center [396, 184] width 406 height 26
click at [193, 168] on input "c. Monte Carlo Simulation" at bounding box center [193, 164] width 0 height 8
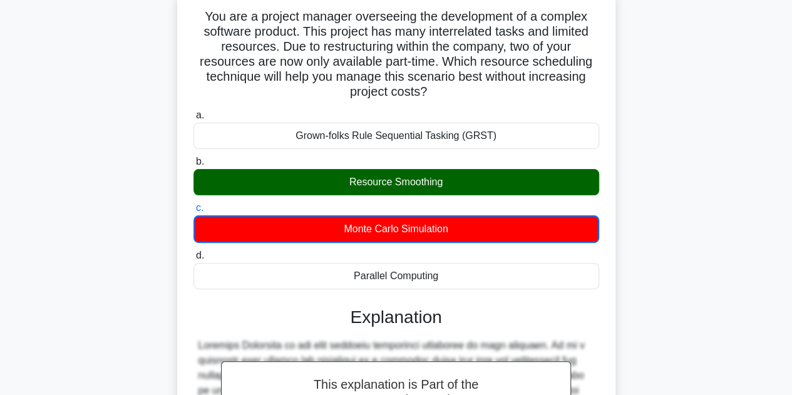
scroll to position [0, 0]
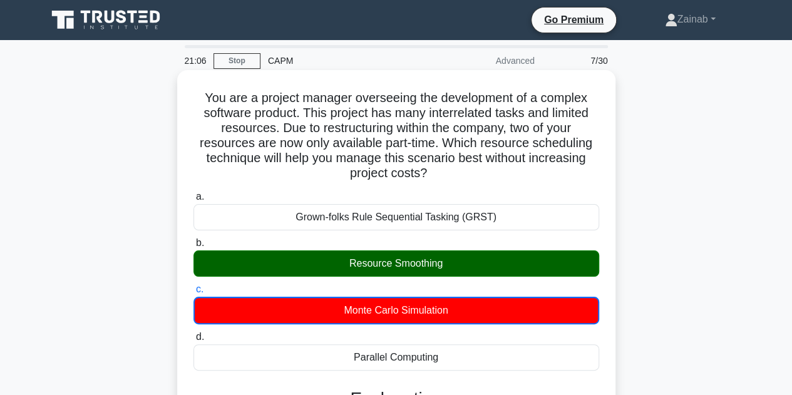
drag, startPoint x: 201, startPoint y: 98, endPoint x: 541, endPoint y: 168, distance: 347.1
click at [541, 168] on h5 "You are a project manager overseeing the development of a complex software prod…" at bounding box center [396, 135] width 408 height 91
copy h5 "You are a project manager overseeing the development of a complex software prod…"
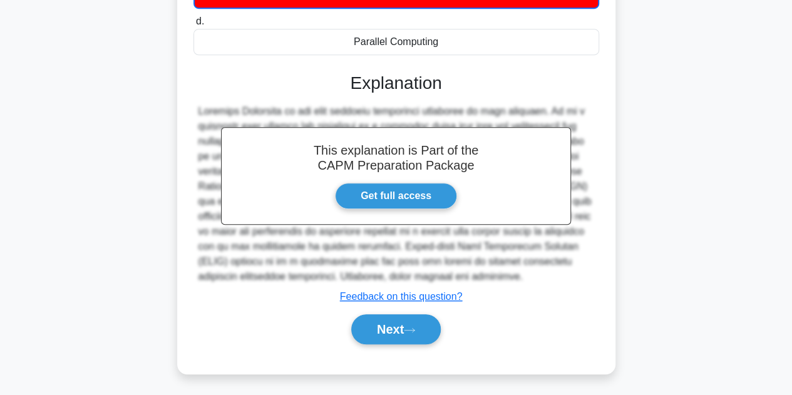
scroll to position [317, 0]
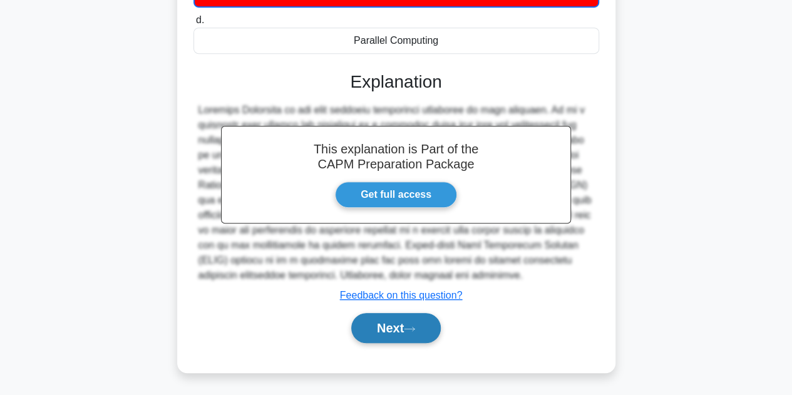
click at [436, 325] on button "Next" at bounding box center [395, 328] width 89 height 30
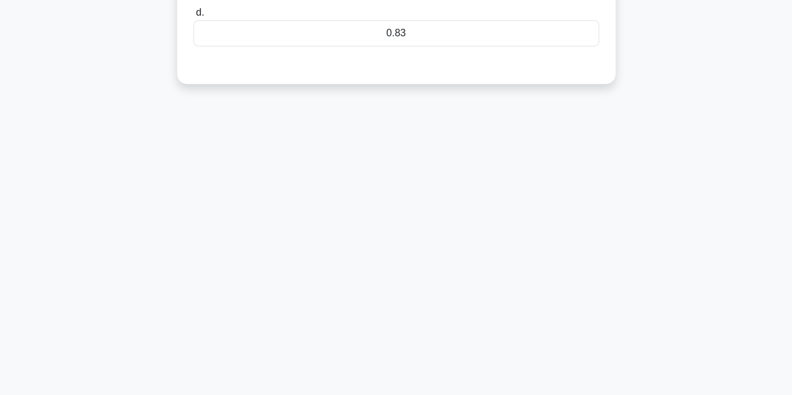
scroll to position [31, 0]
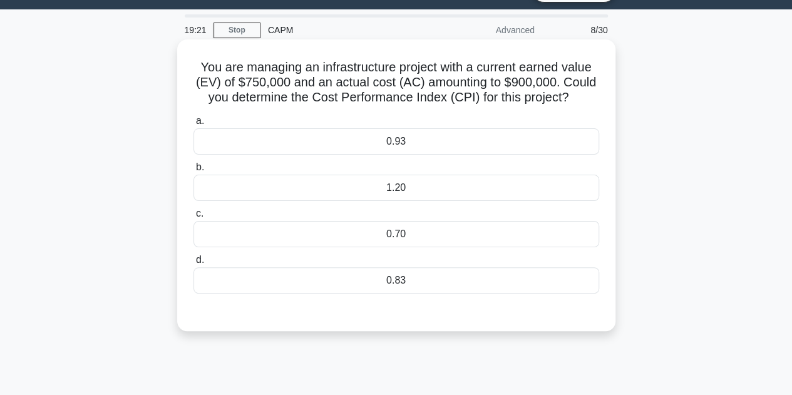
click at [427, 181] on div "1.20" at bounding box center [396, 188] width 406 height 26
click at [193, 171] on input "b. 1.20" at bounding box center [193, 167] width 0 height 8
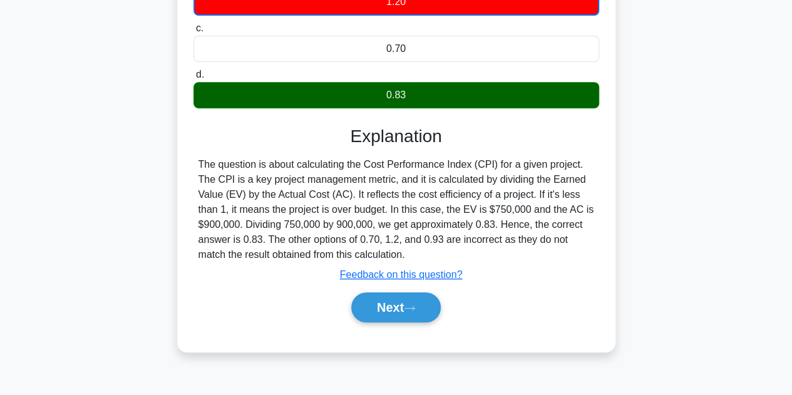
scroll to position [218, 0]
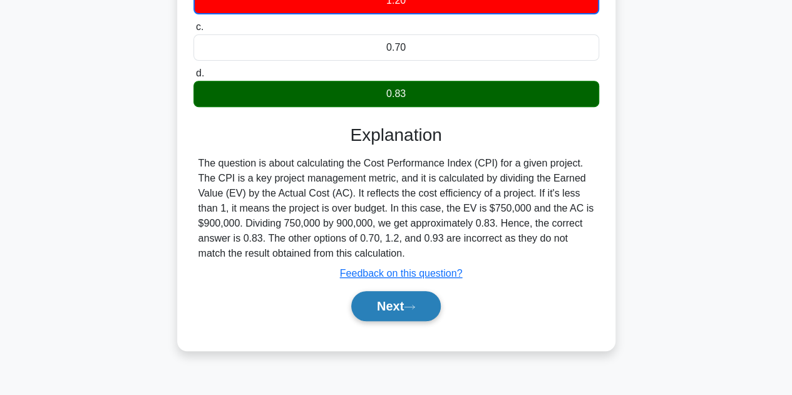
click at [417, 311] on button "Next" at bounding box center [395, 306] width 89 height 30
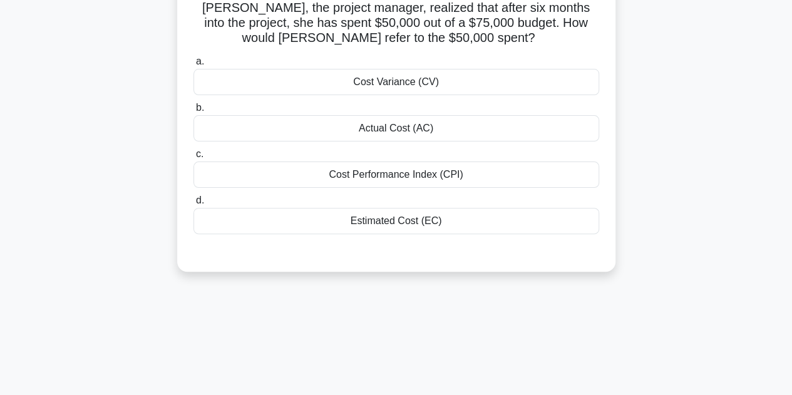
scroll to position [0, 0]
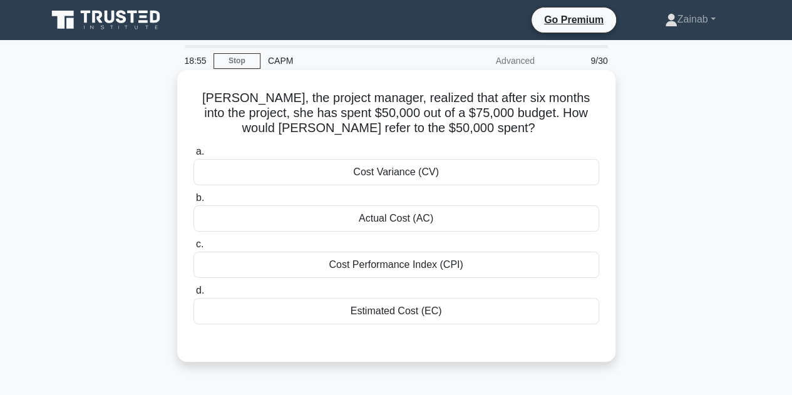
click at [391, 226] on div "Actual Cost (AC)" at bounding box center [396, 218] width 406 height 26
click at [193, 202] on input "b. Actual Cost (AC)" at bounding box center [193, 198] width 0 height 8
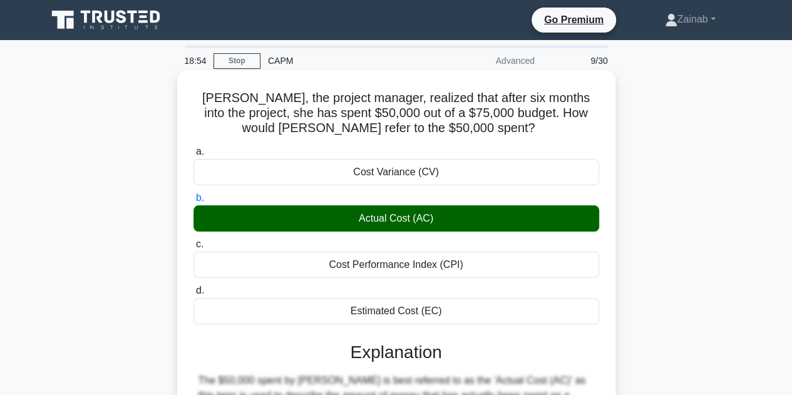
scroll to position [250, 0]
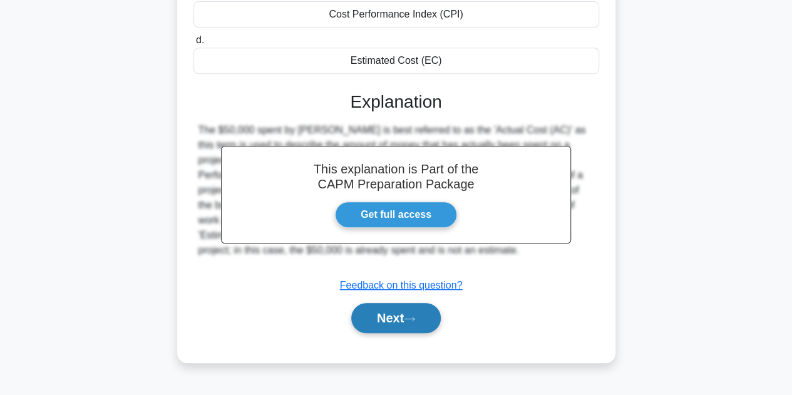
click at [387, 310] on button "Next" at bounding box center [395, 318] width 89 height 30
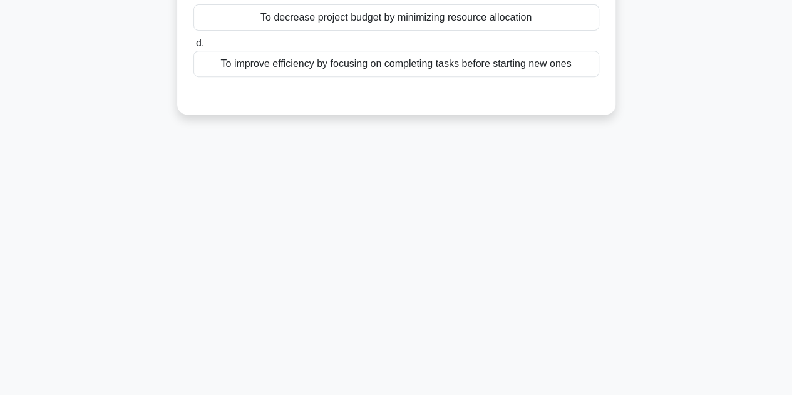
scroll to position [0, 0]
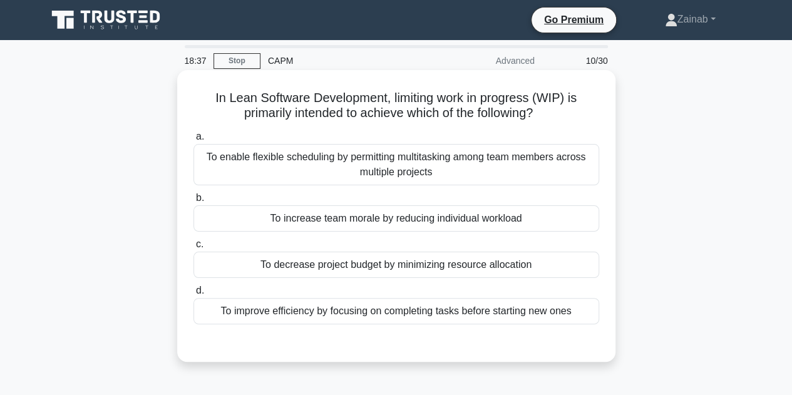
click at [288, 203] on label "b. To increase team morale by reducing individual workload" at bounding box center [396, 210] width 406 height 41
click at [193, 202] on input "b. To increase team morale by reducing individual workload" at bounding box center [193, 198] width 0 height 8
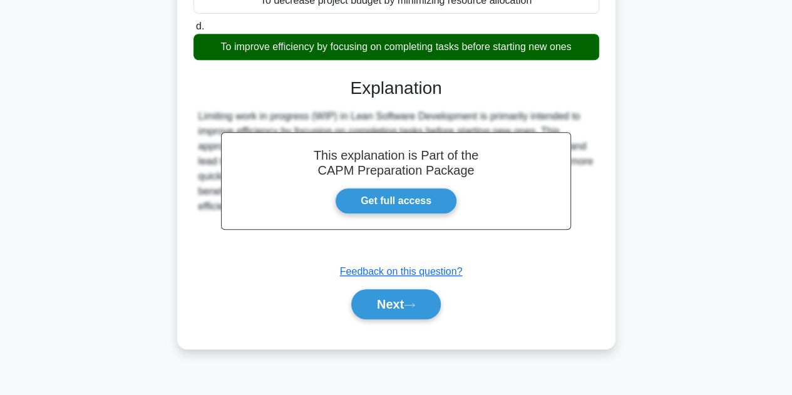
scroll to position [281, 0]
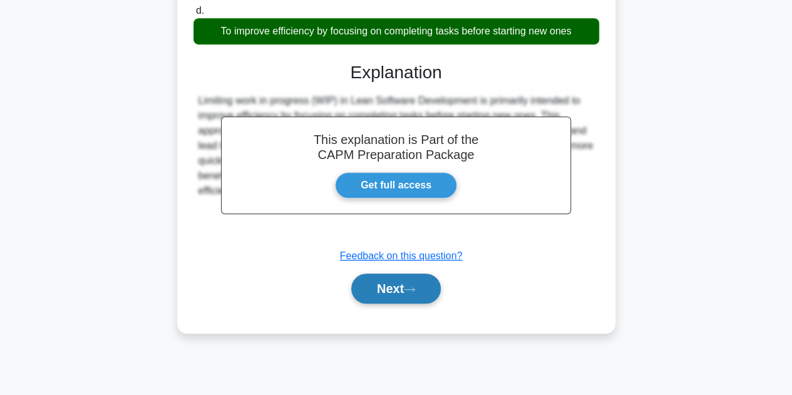
click at [397, 290] on button "Next" at bounding box center [395, 288] width 89 height 30
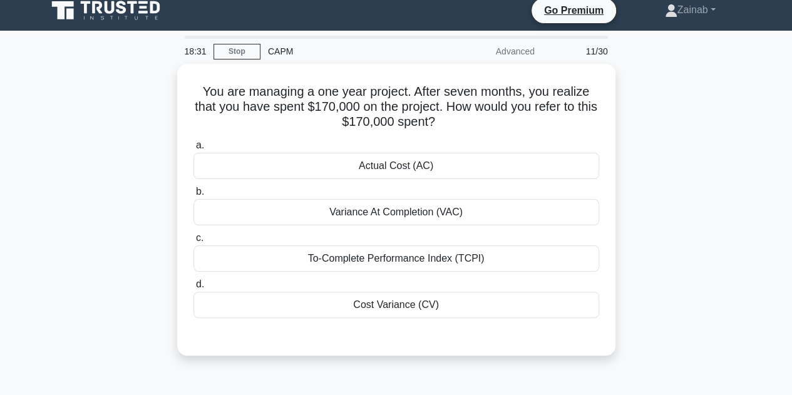
scroll to position [0, 0]
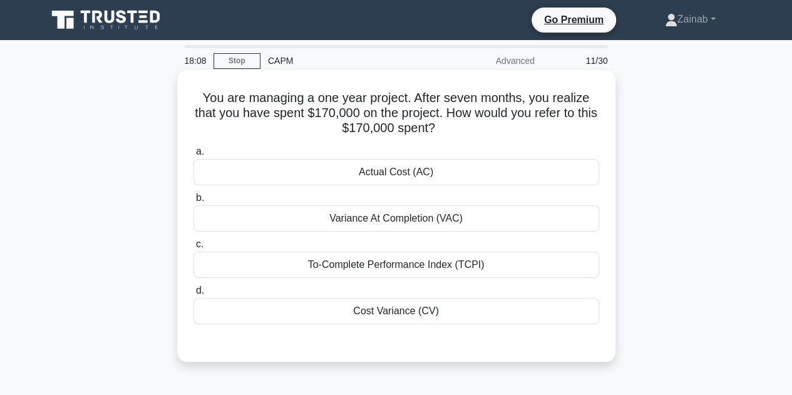
click at [417, 176] on div "Actual Cost (AC)" at bounding box center [396, 172] width 406 height 26
click at [193, 156] on input "a. Actual Cost (AC)" at bounding box center [193, 152] width 0 height 8
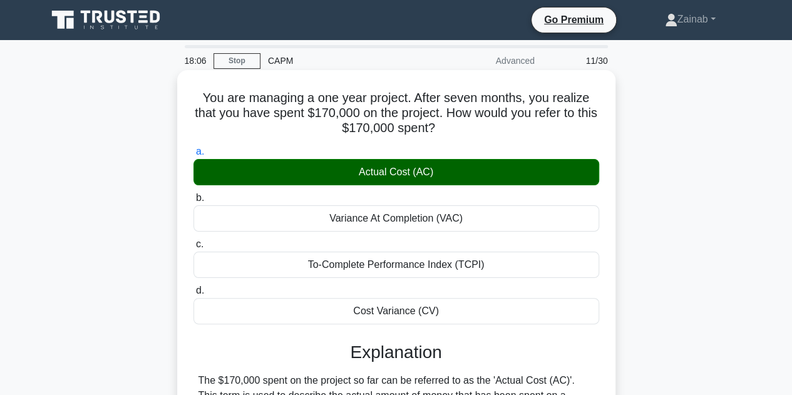
scroll to position [188, 0]
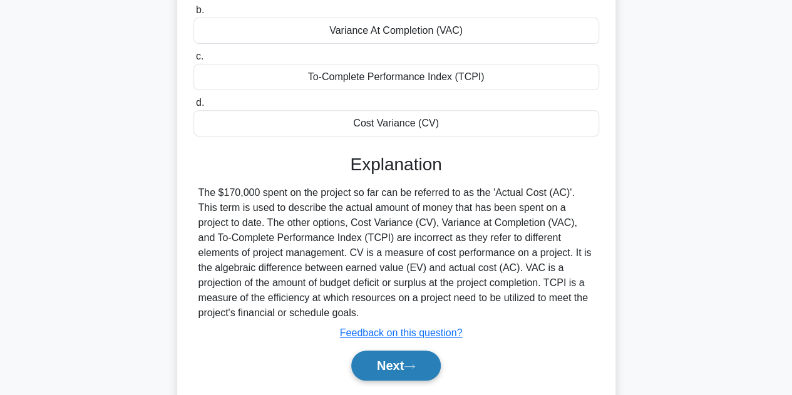
click at [401, 369] on button "Next" at bounding box center [395, 365] width 89 height 30
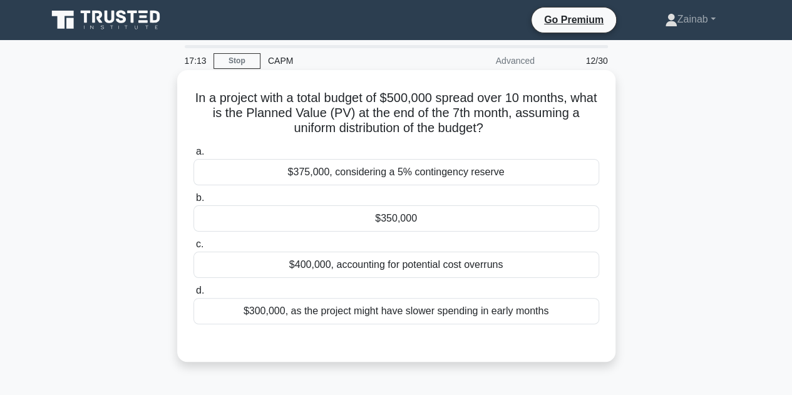
scroll to position [125, 0]
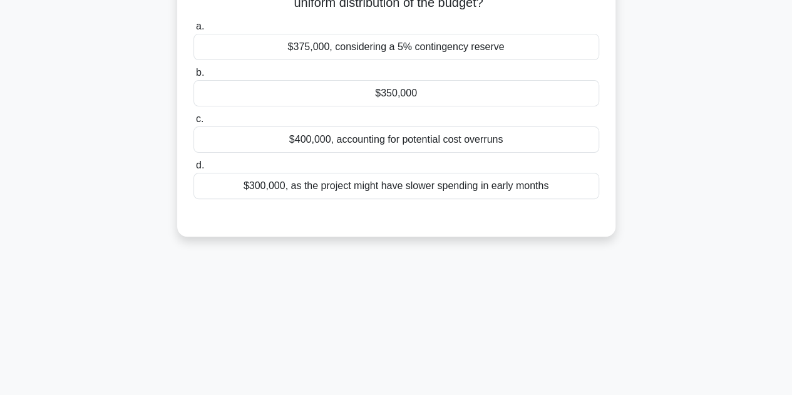
click at [394, 145] on div "$400,000, accounting for potential cost overruns" at bounding box center [396, 139] width 406 height 26
click at [193, 123] on input "c. $400,000, accounting for potential cost overruns" at bounding box center [193, 119] width 0 height 8
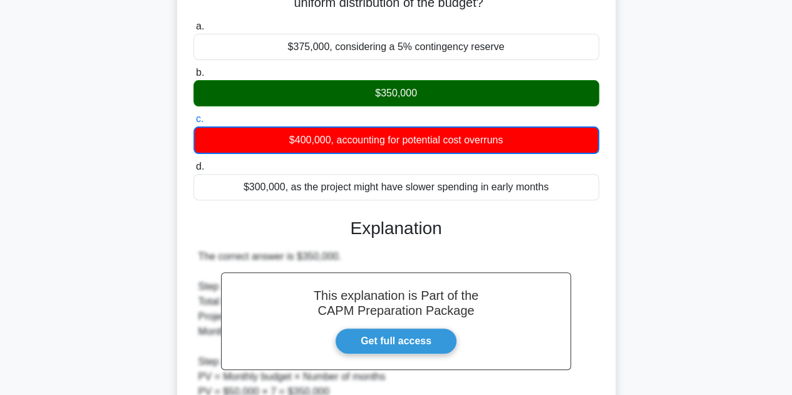
scroll to position [0, 0]
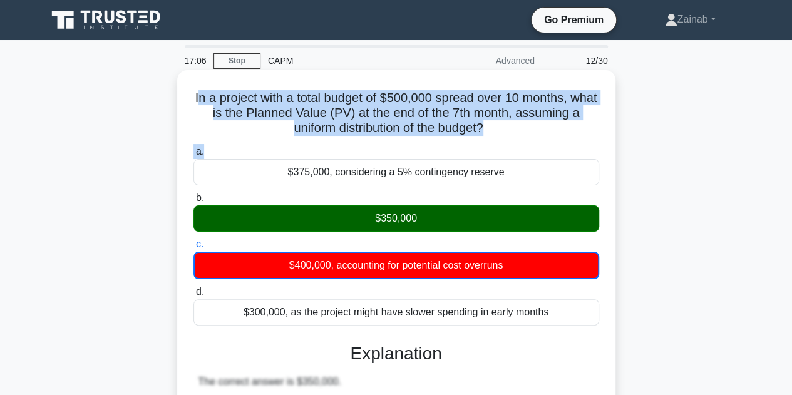
drag, startPoint x: 208, startPoint y: 90, endPoint x: 549, endPoint y: 143, distance: 345.8
copy div "n a project with a total budget of $500,000 spread over 10 months, what is the …"
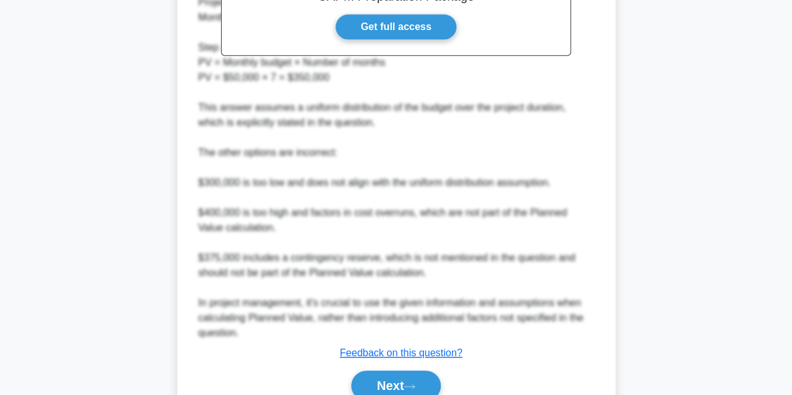
scroll to position [497, 0]
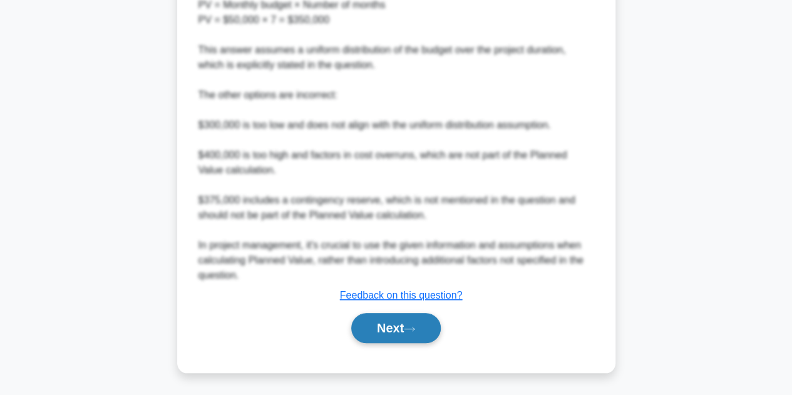
click at [441, 327] on button "Next" at bounding box center [395, 328] width 89 height 30
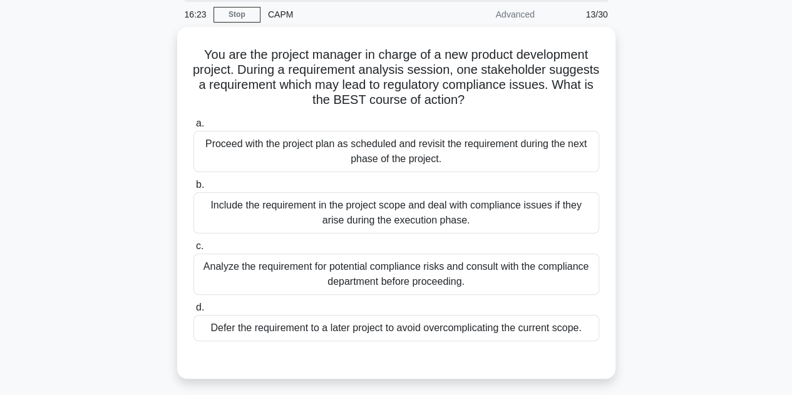
scroll to position [0, 0]
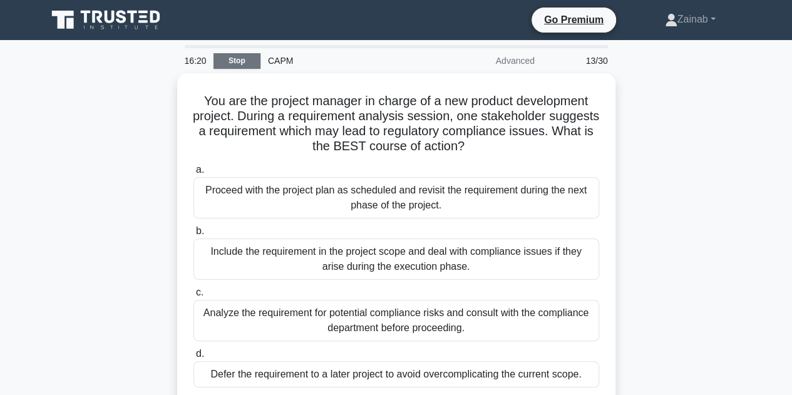
click at [233, 59] on link "Stop" at bounding box center [236, 61] width 47 height 16
